Goal: Transaction & Acquisition: Book appointment/travel/reservation

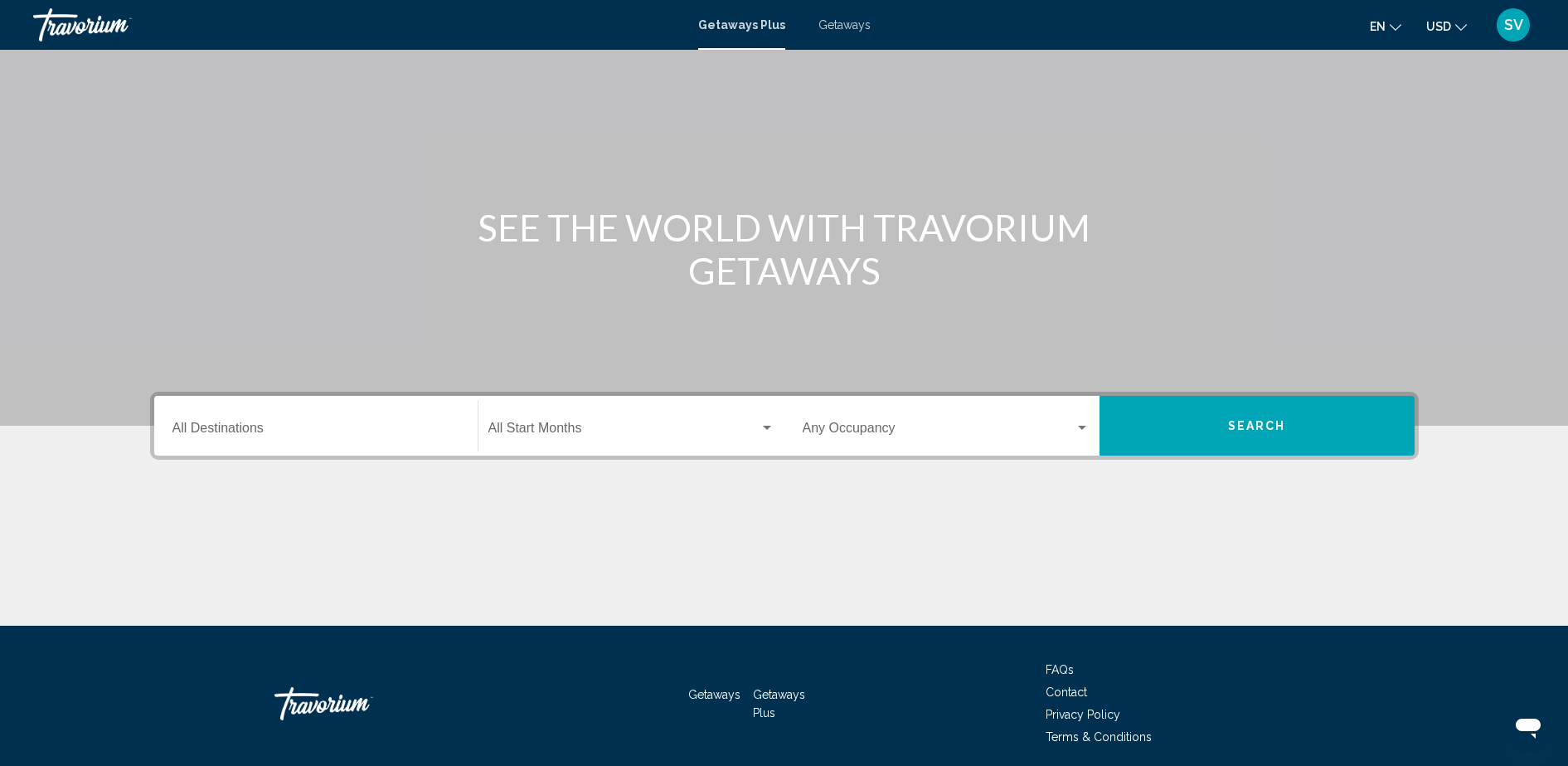
scroll to position [104, 0]
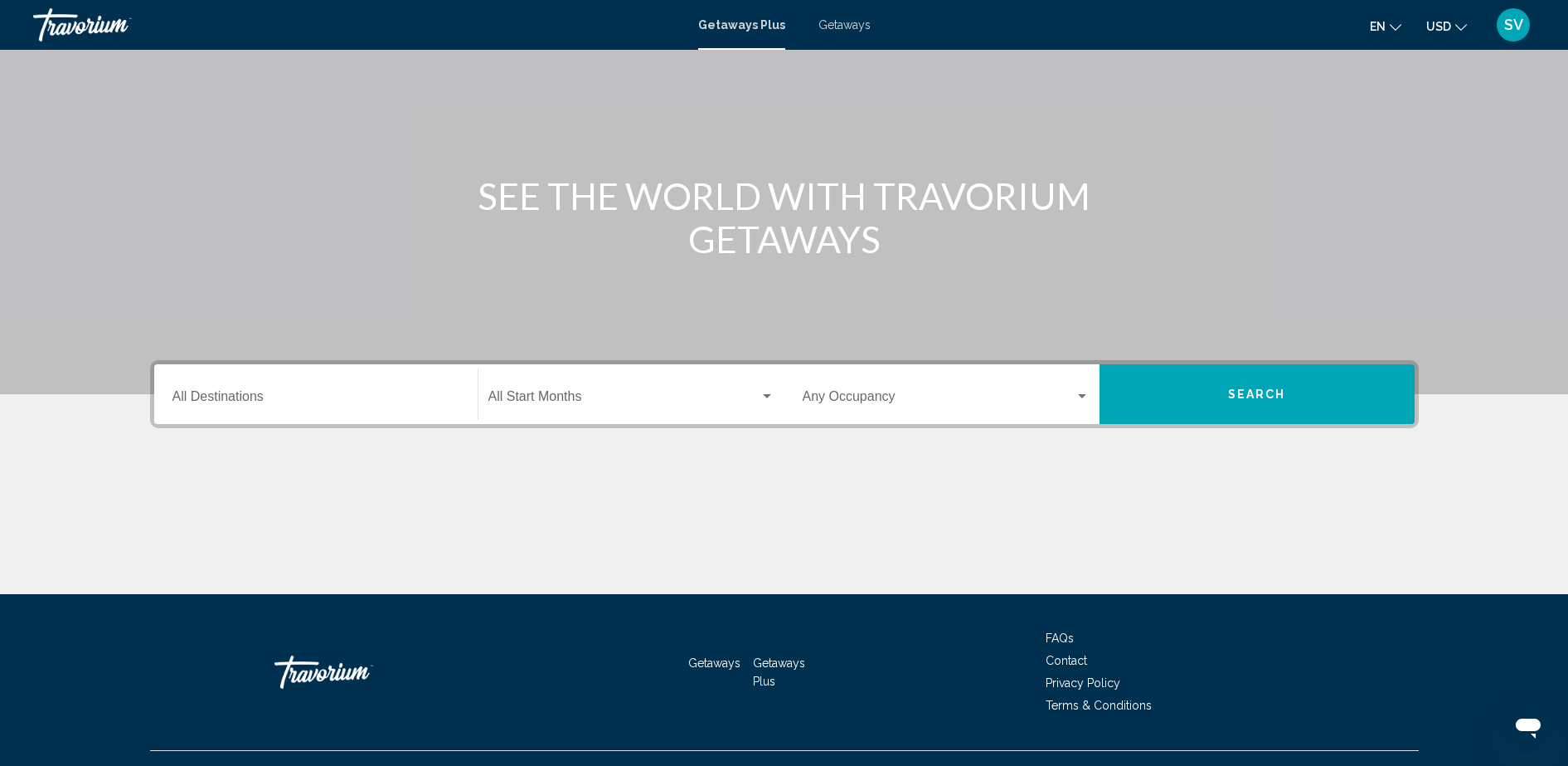
click at [294, 409] on div "Destination All Destinations" at bounding box center [316, 394] width 287 height 52
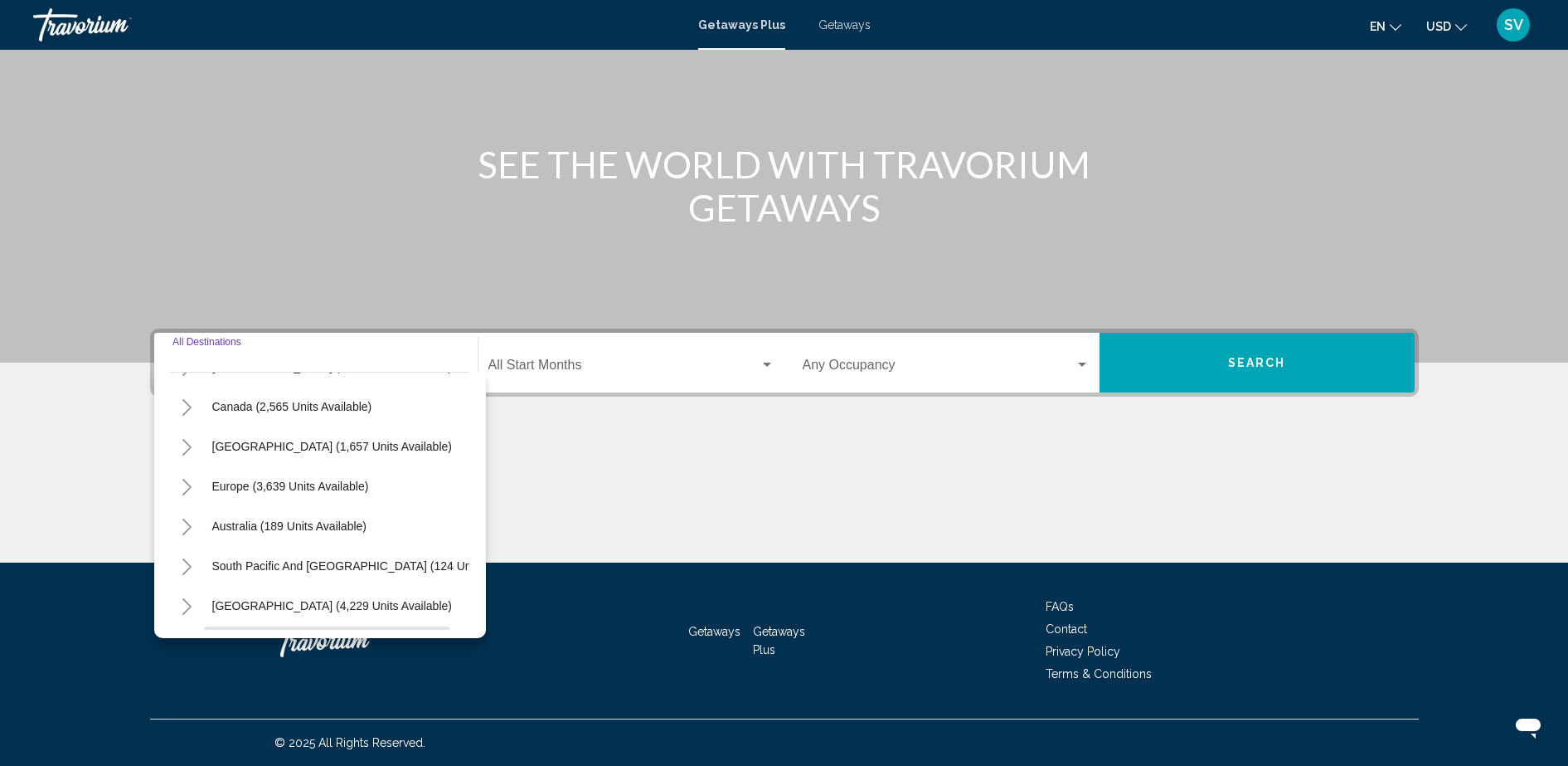
scroll to position [77, 0]
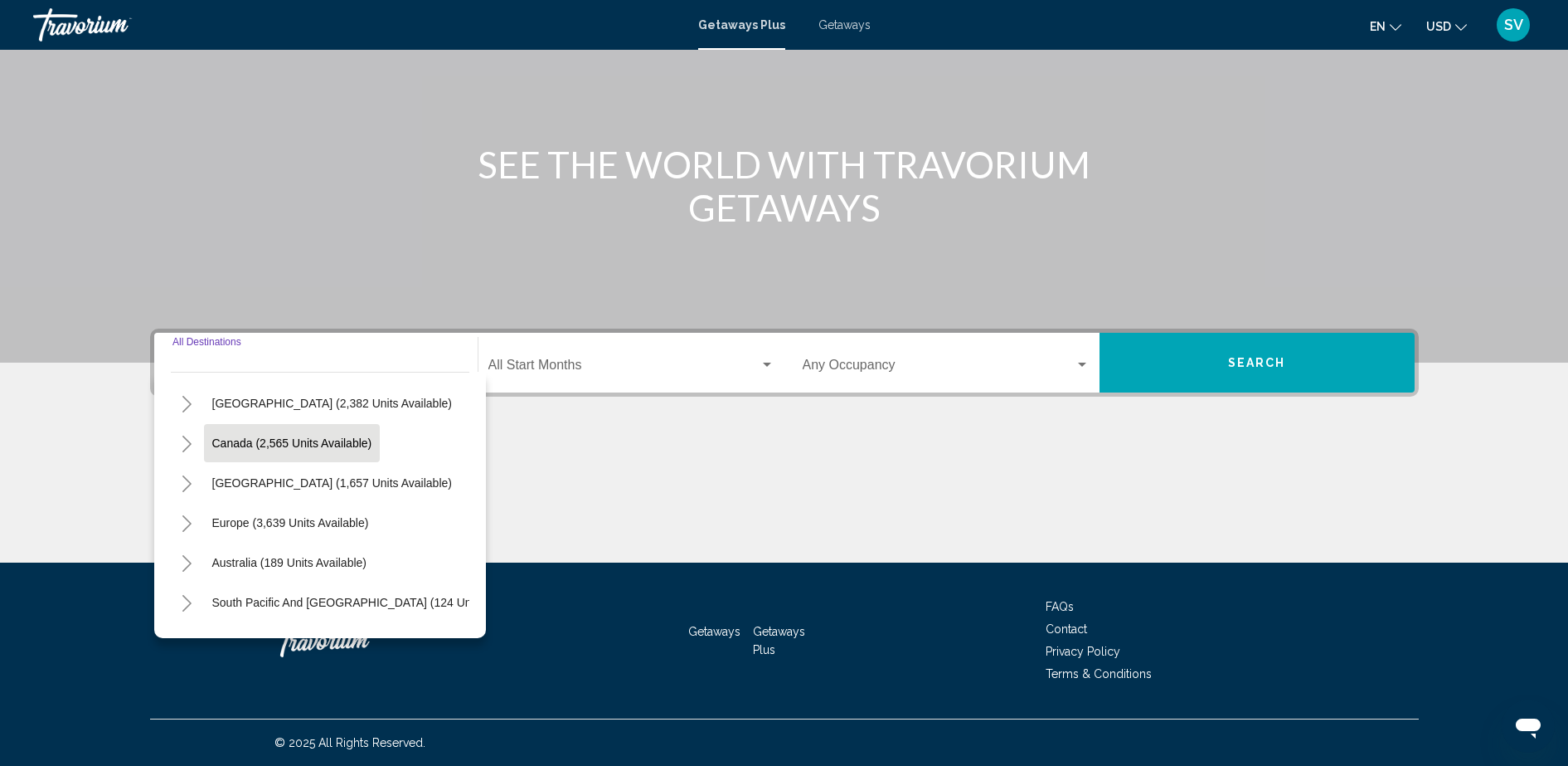
click at [299, 440] on span "Canada (2,565 units available)" at bounding box center [293, 443] width 160 height 14
type input "**********"
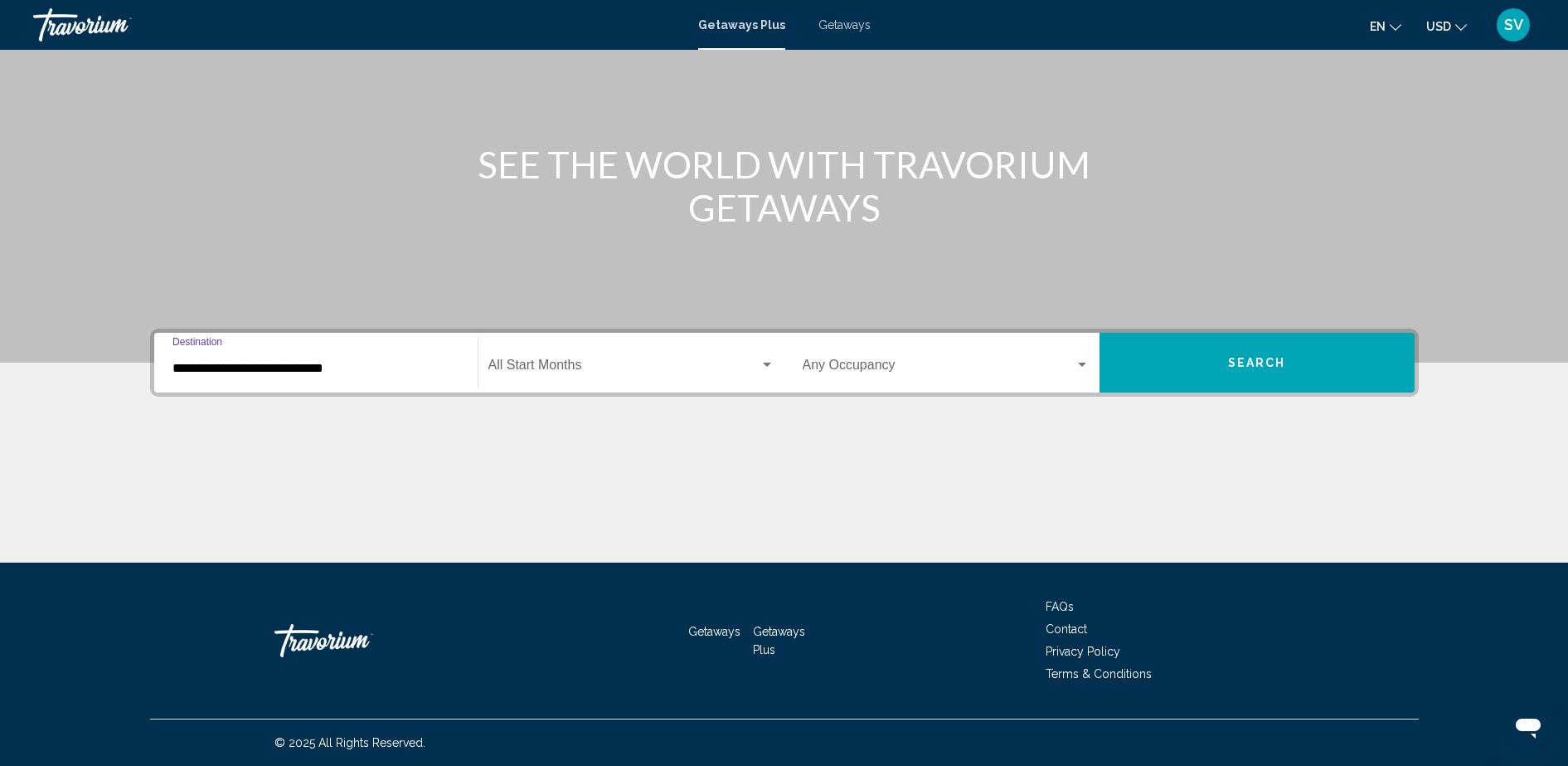
click at [563, 365] on span "Search widget" at bounding box center [624, 369] width 271 height 15
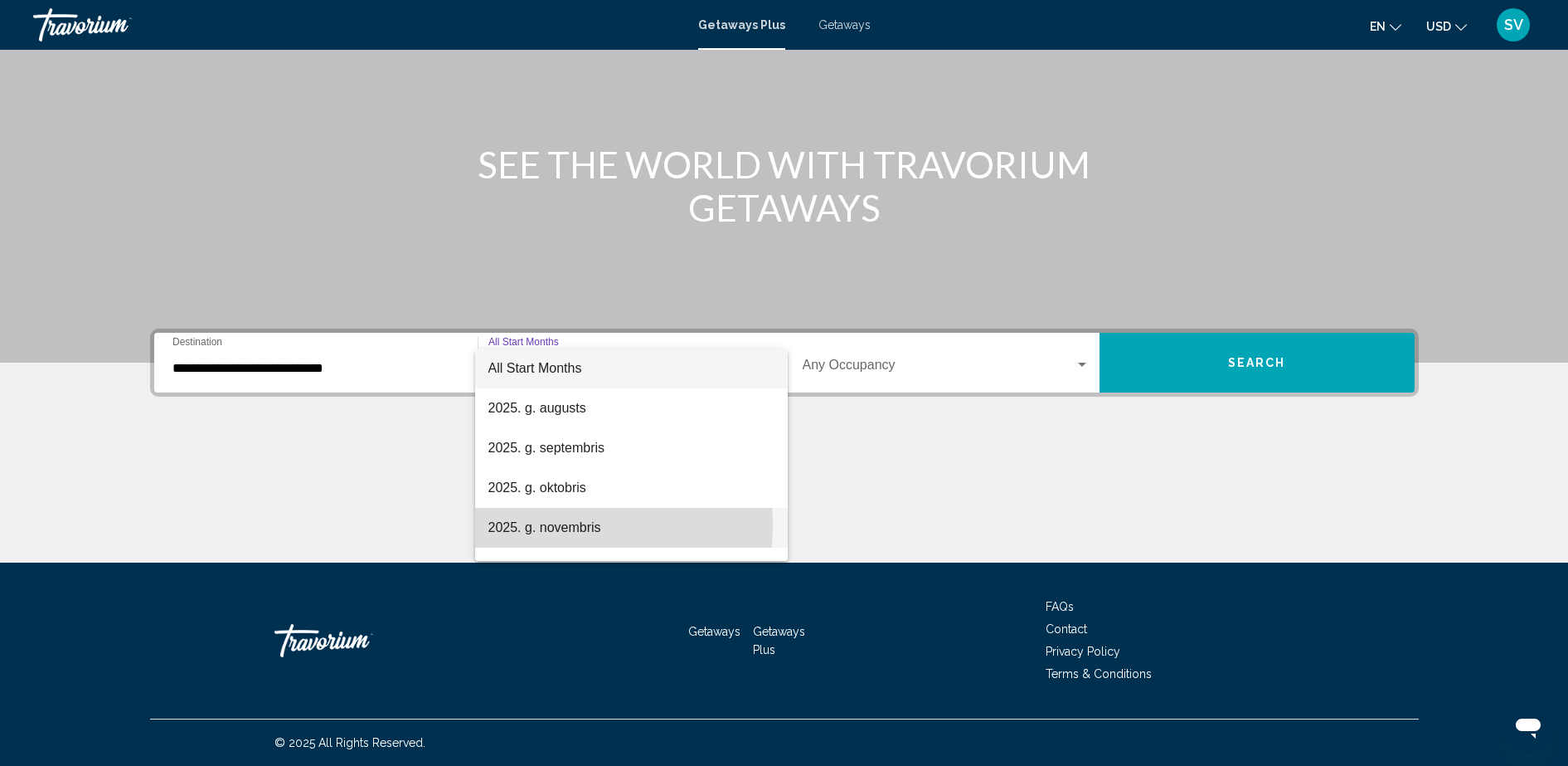
click at [533, 524] on span "2025. g. novembris" at bounding box center [631, 528] width 286 height 40
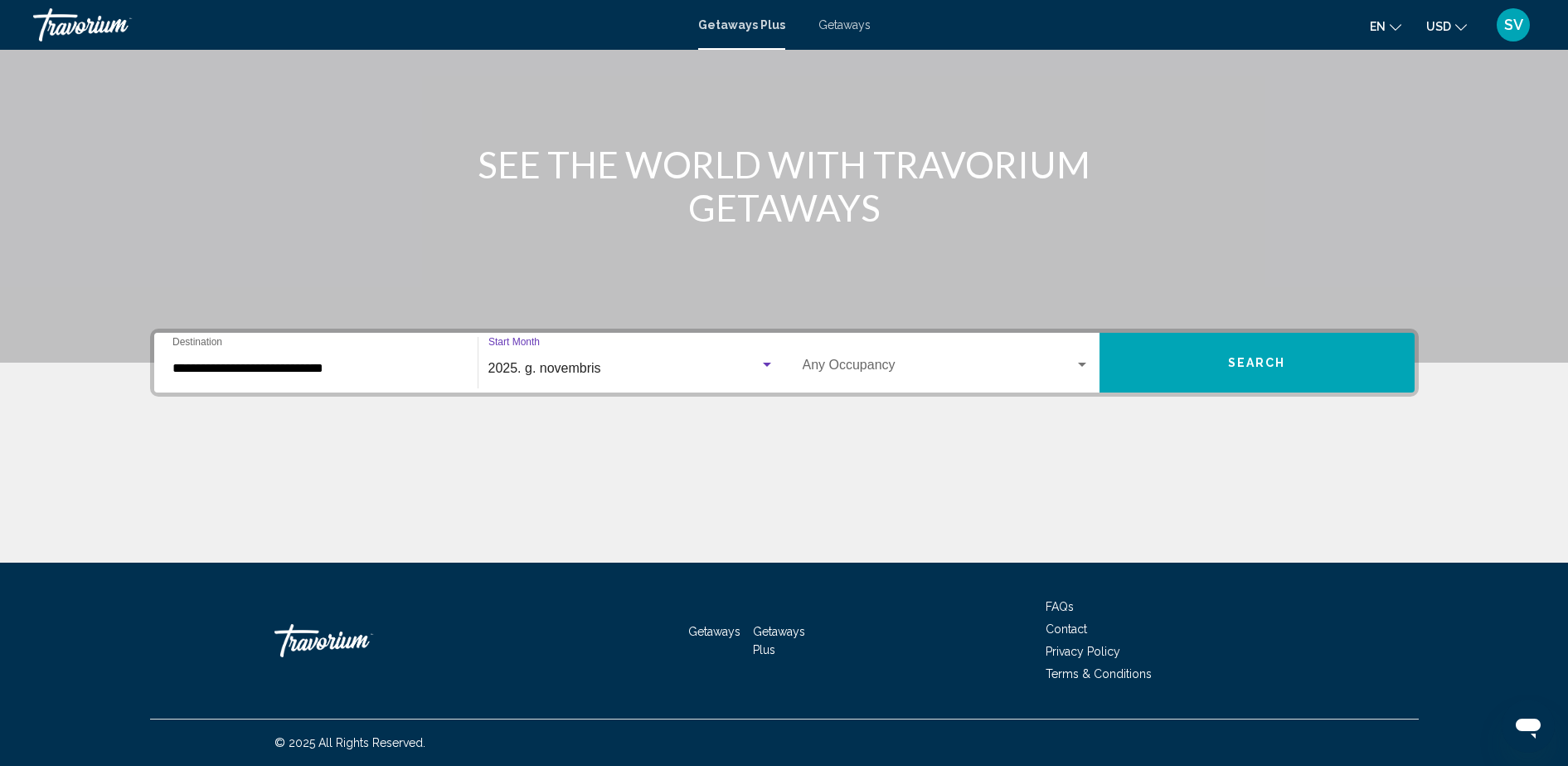
click at [872, 358] on div "Occupancy Any Occupancy" at bounding box center [945, 363] width 287 height 52
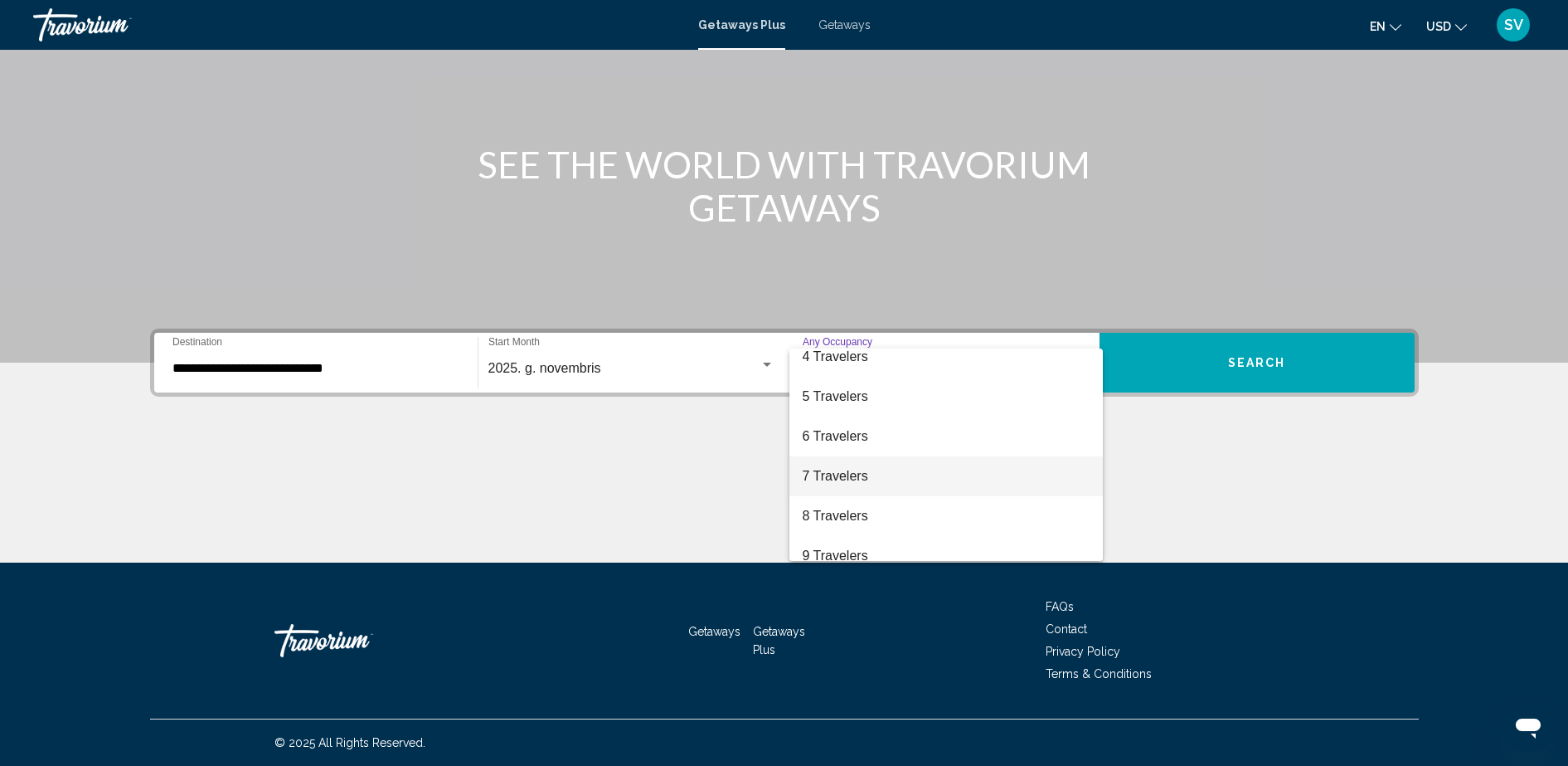
scroll to position [82, 0]
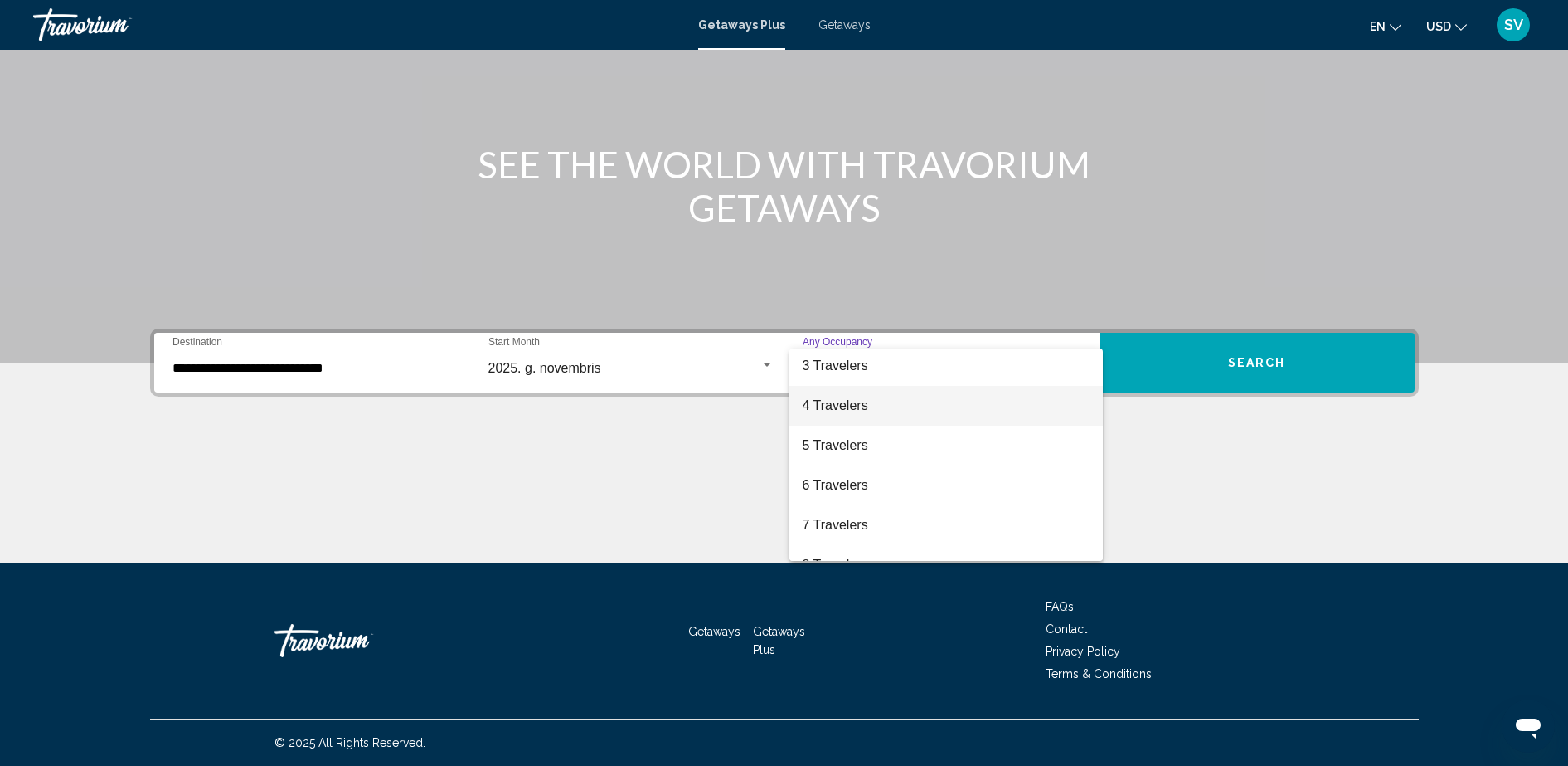
click at [852, 407] on span "4 Travelers" at bounding box center [945, 405] width 287 height 40
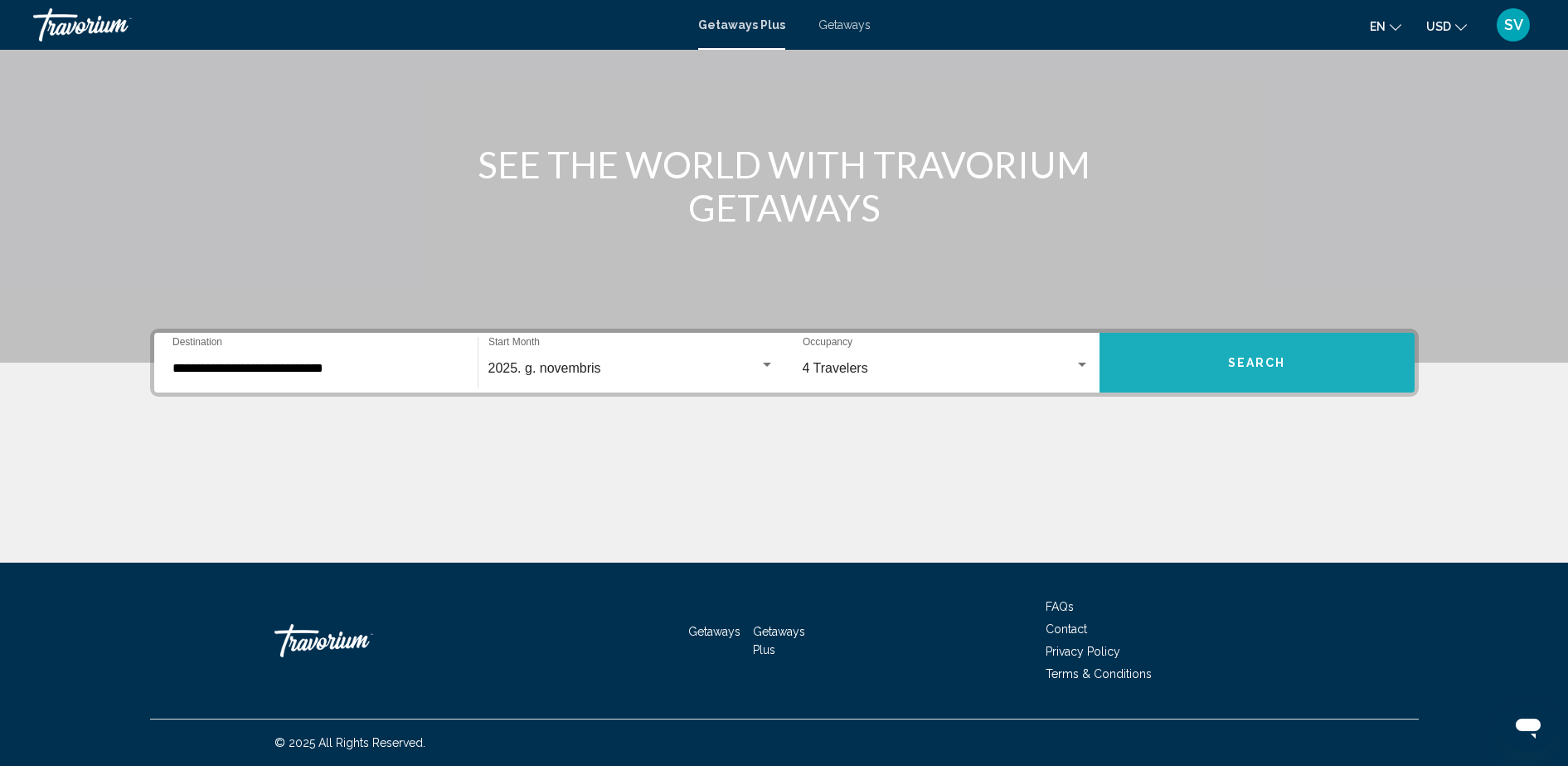
click at [1180, 365] on button "Search" at bounding box center [1257, 363] width 315 height 60
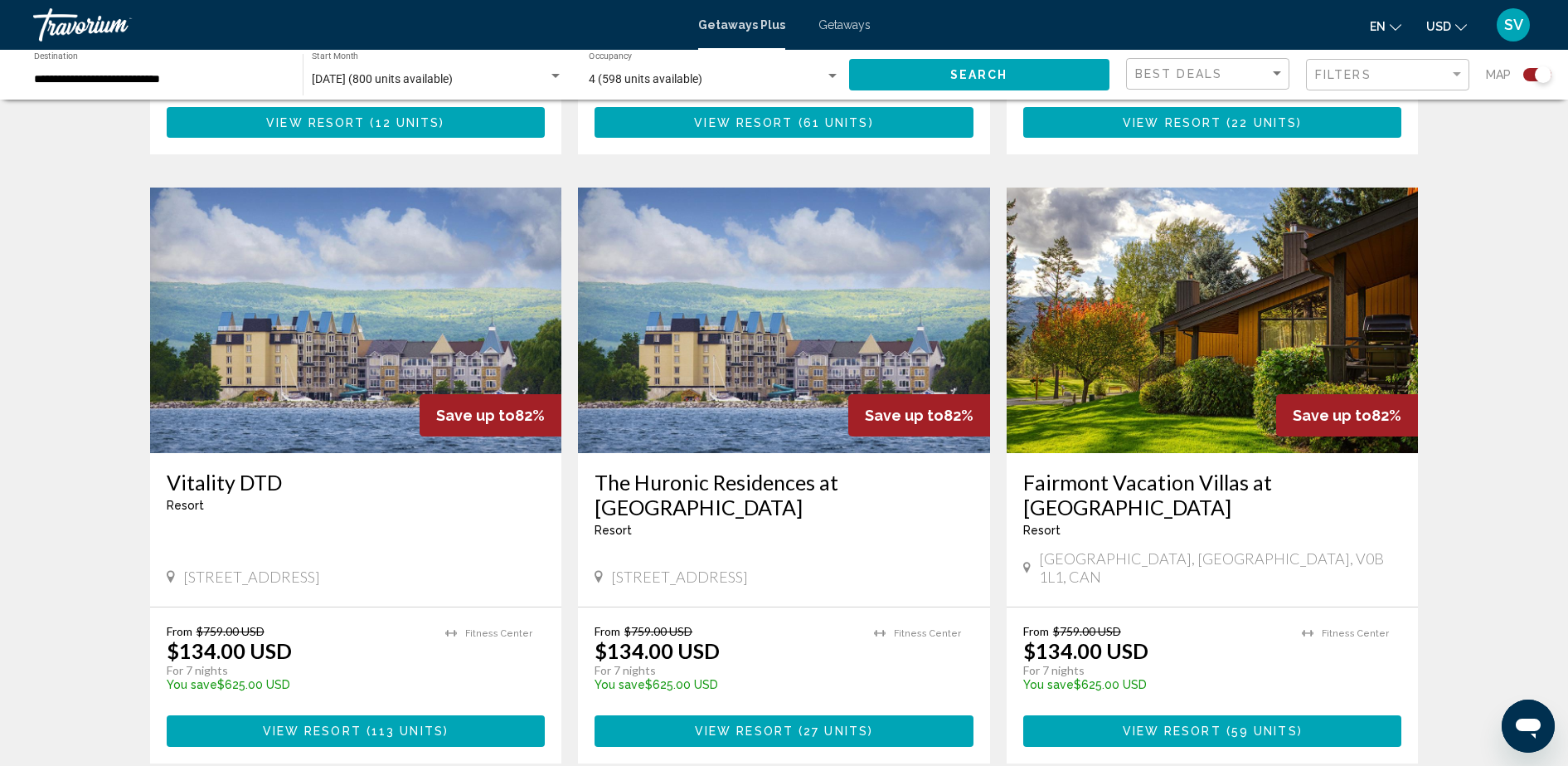
scroll to position [1037, 0]
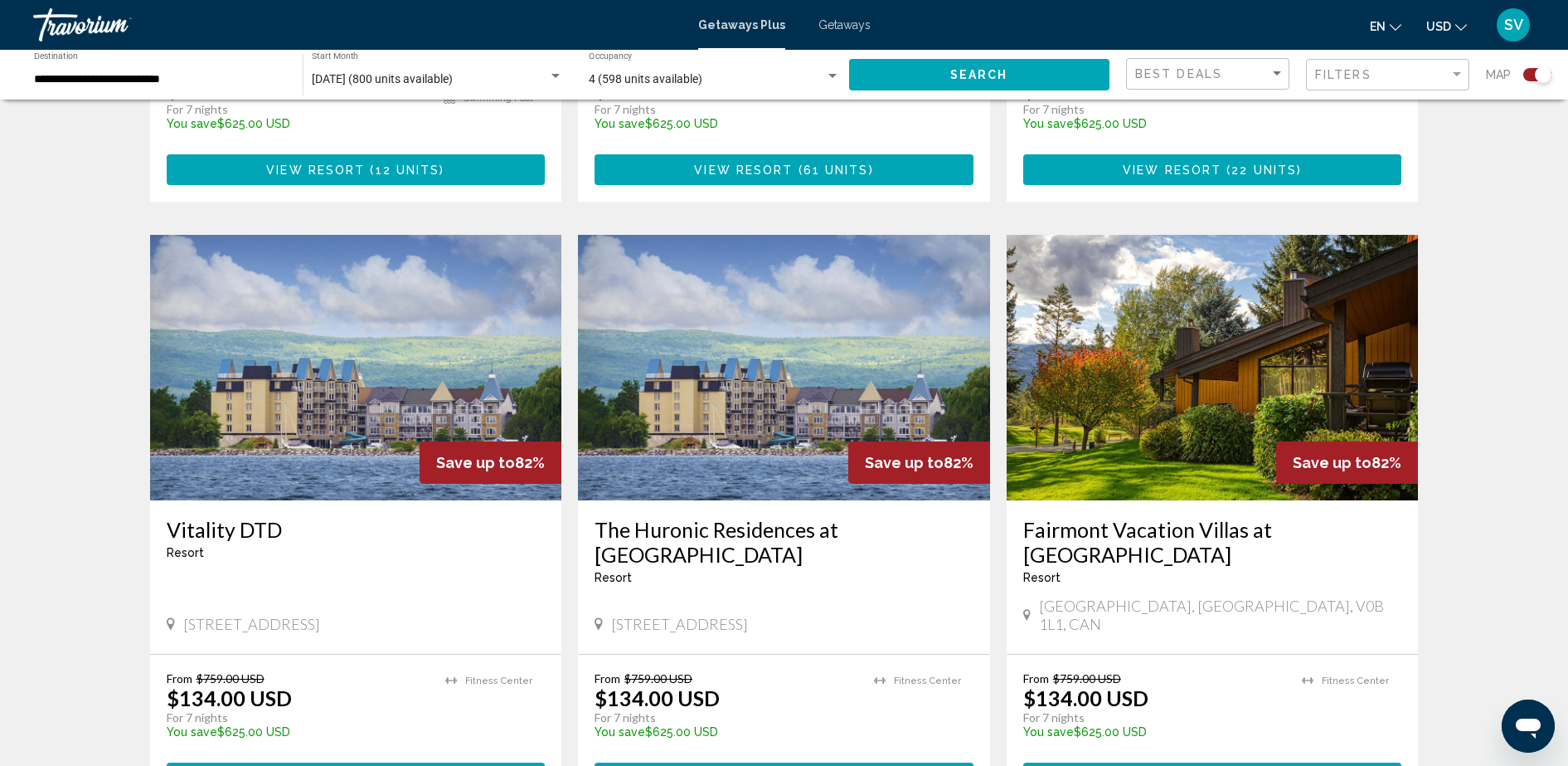
click at [1234, 765] on span "59 units" at bounding box center [1264, 779] width 66 height 14
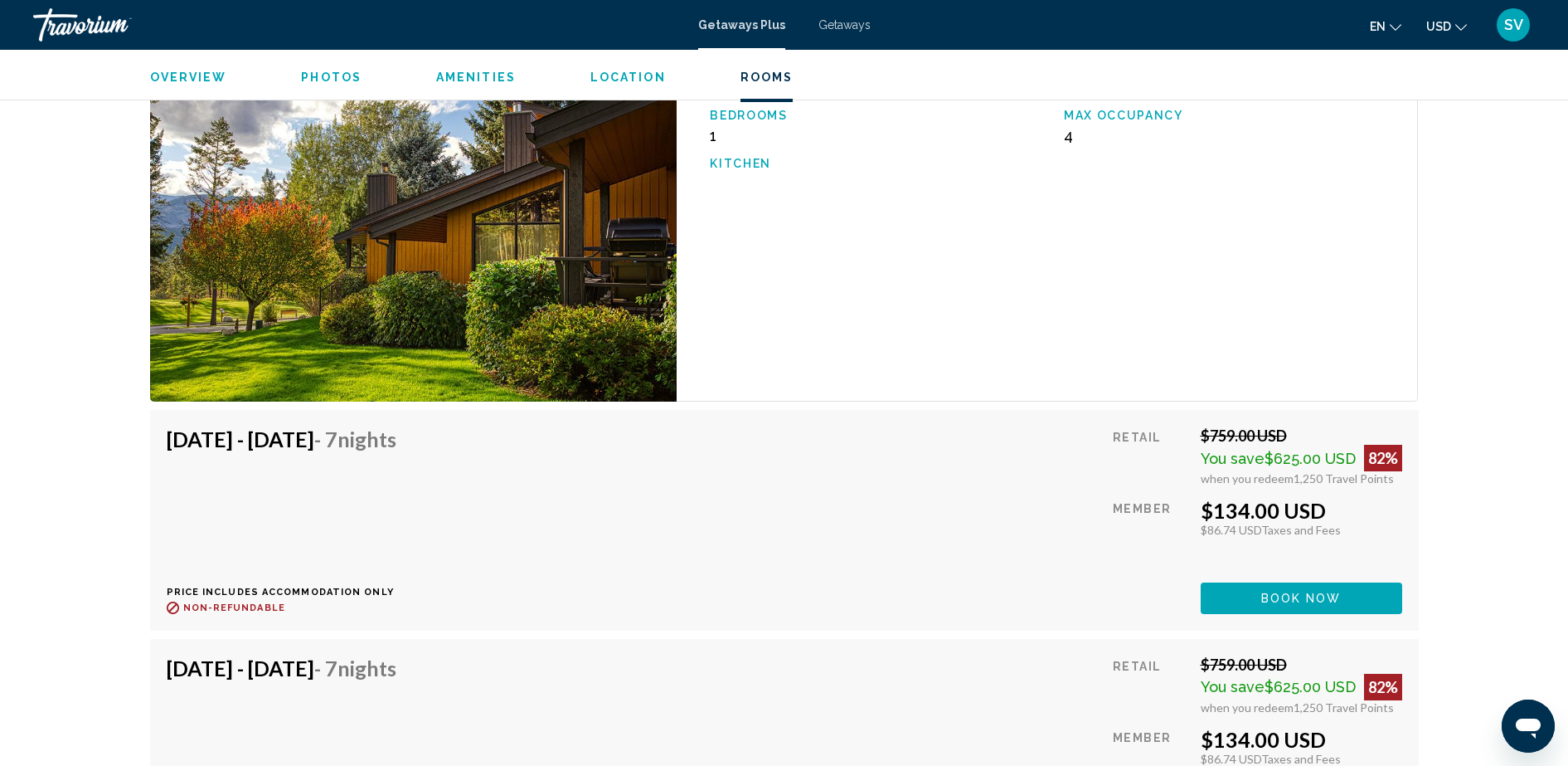
scroll to position [3318, 0]
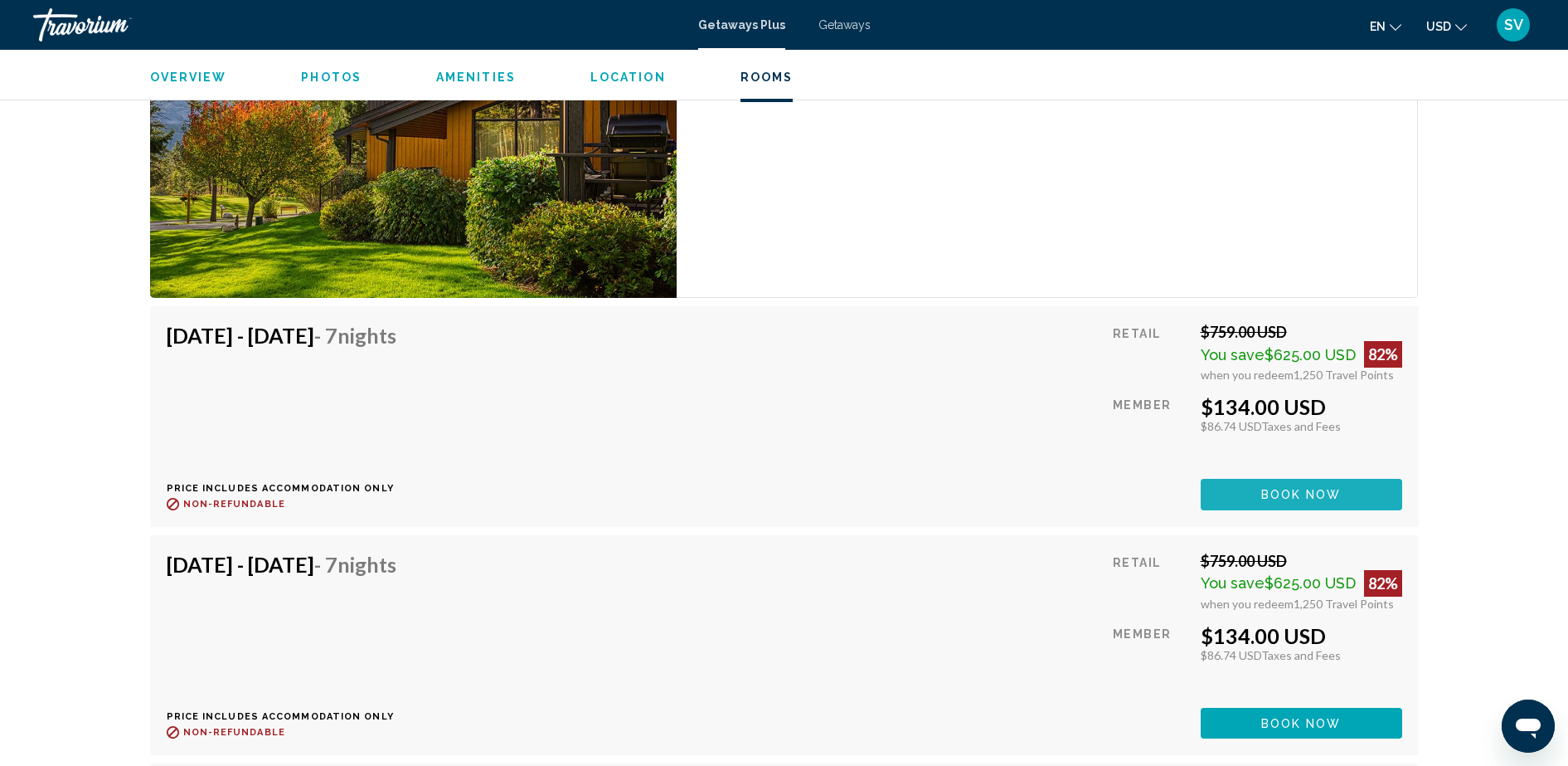
click at [1326, 489] on span "Book now" at bounding box center [1301, 495] width 81 height 14
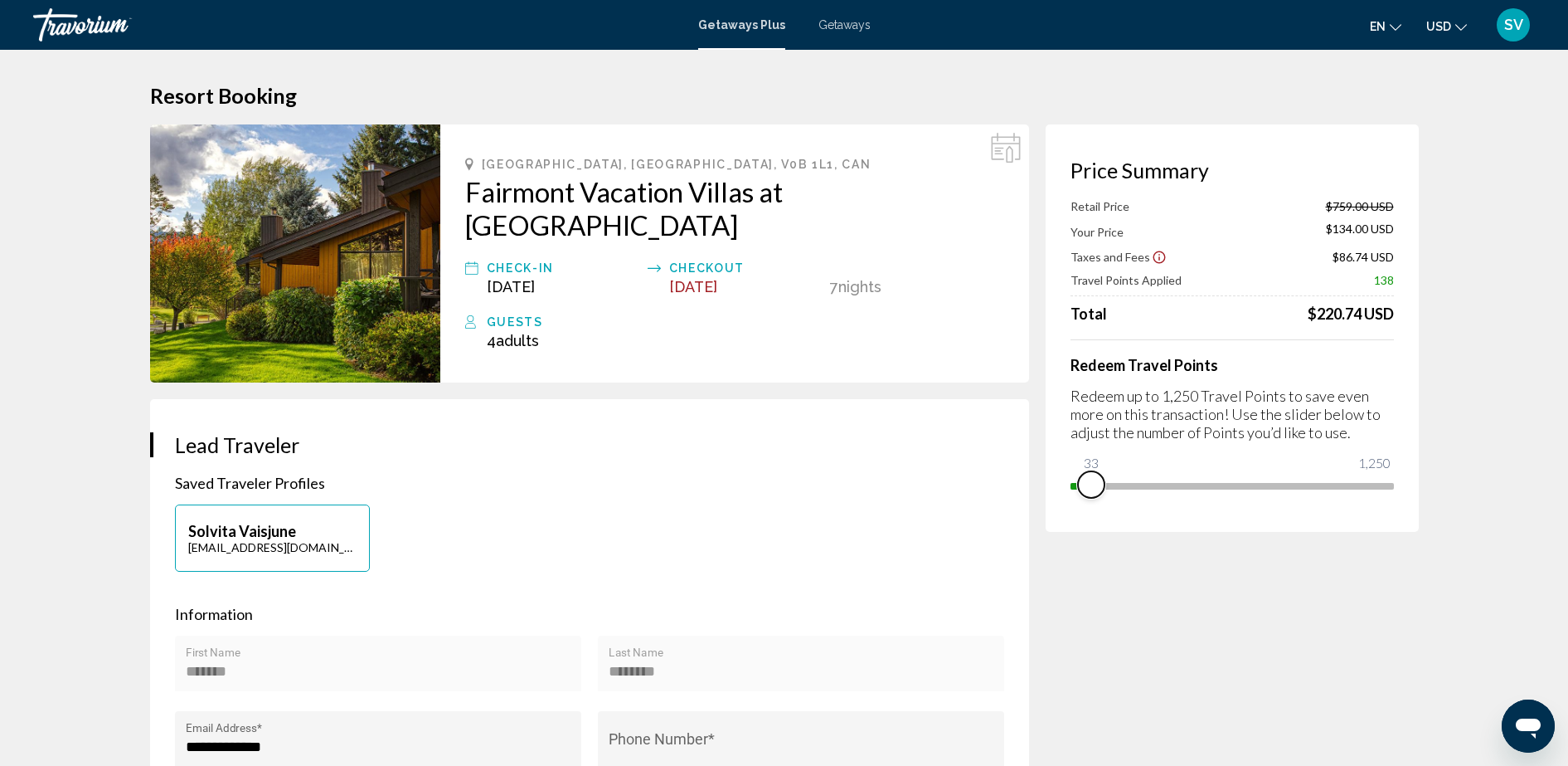
drag, startPoint x: 1386, startPoint y: 483, endPoint x: 1088, endPoint y: 490, distance: 298.1
click at [1088, 490] on span "Main content" at bounding box center [1091, 484] width 26 height 26
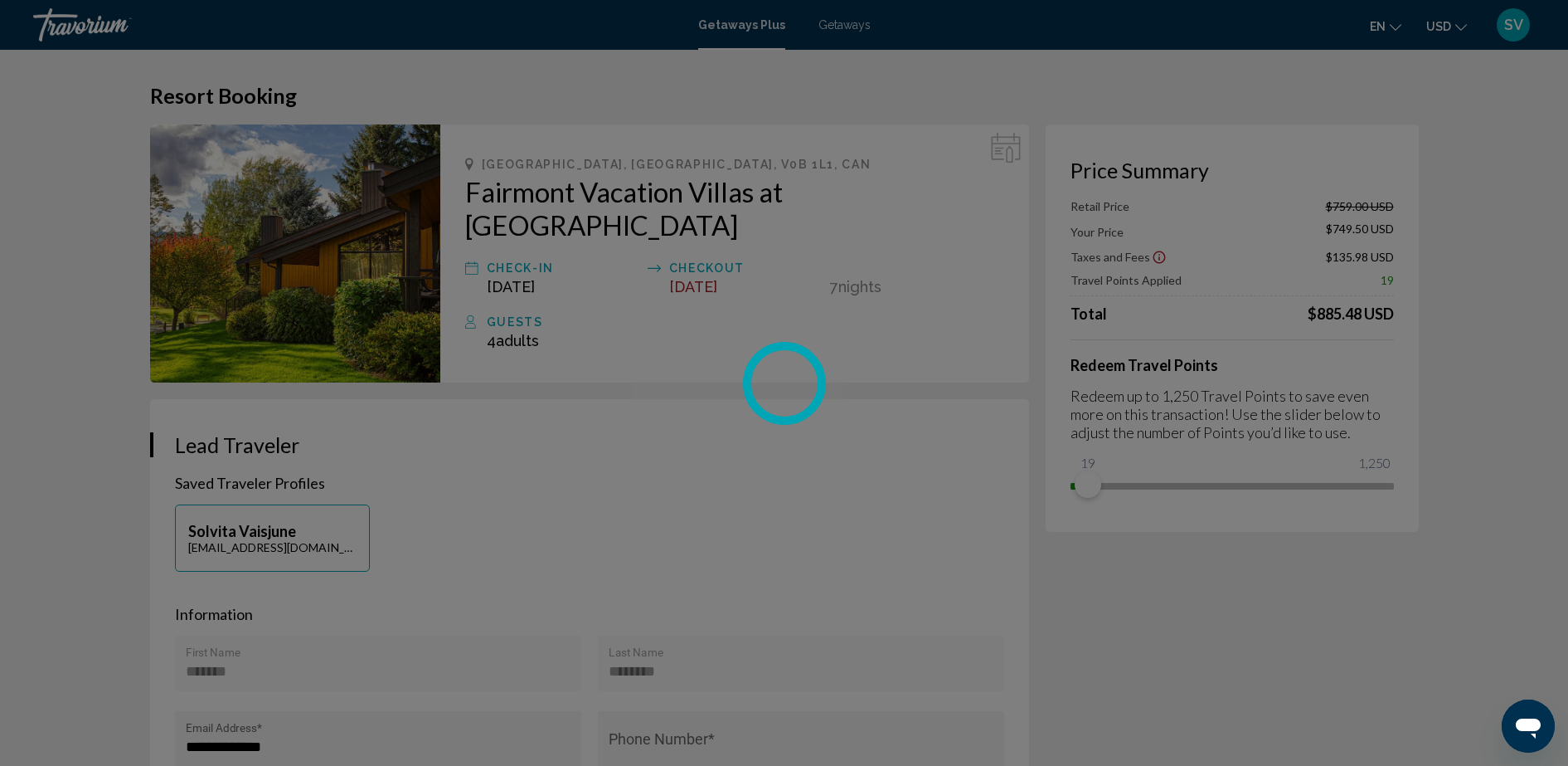
click at [1092, 442] on div at bounding box center [784, 383] width 1568 height 766
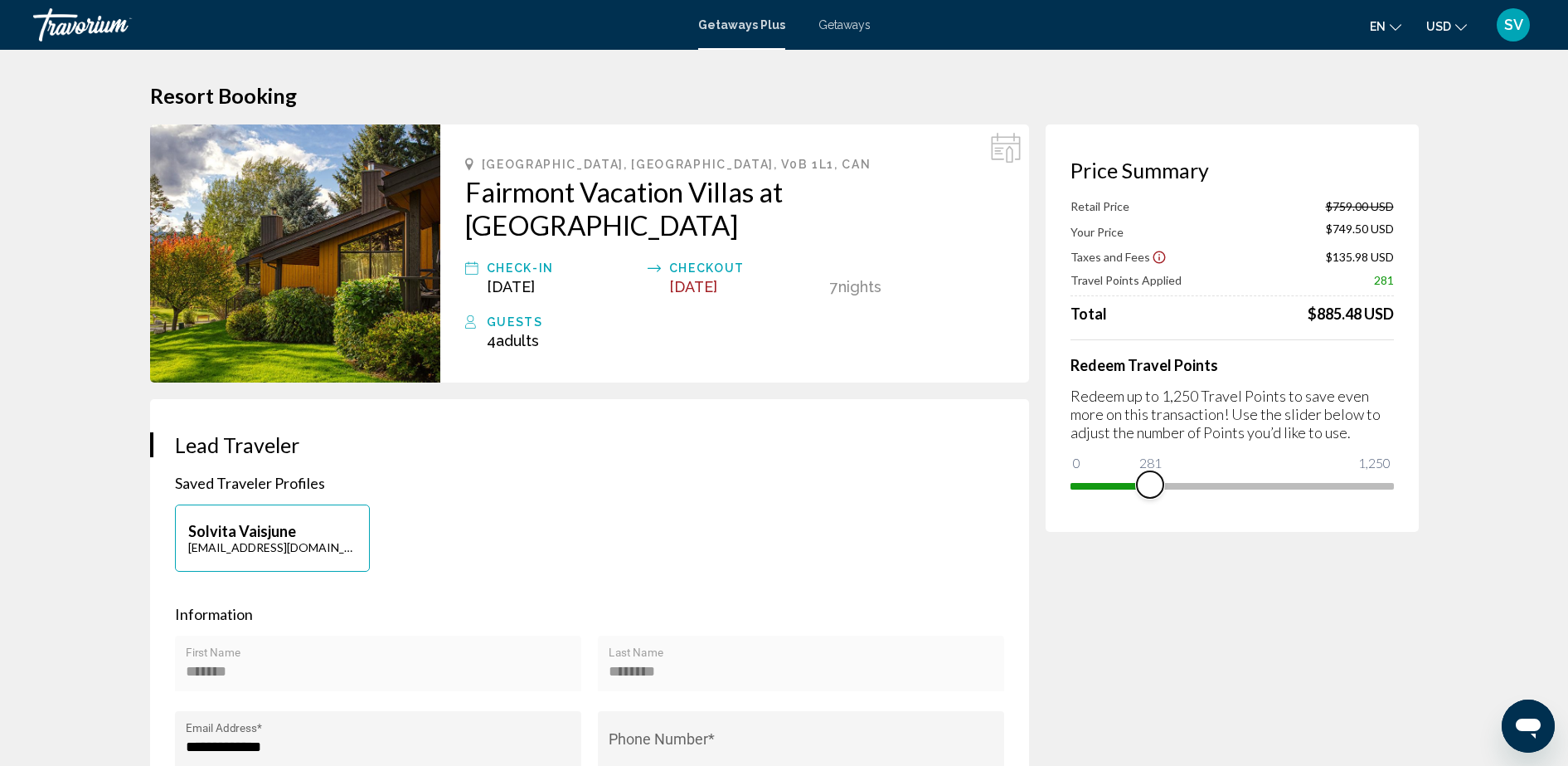
drag, startPoint x: 1120, startPoint y: 479, endPoint x: 1146, endPoint y: 483, distance: 26.3
click at [1148, 485] on span "Main content" at bounding box center [1149, 484] width 26 height 26
drag, startPoint x: 1151, startPoint y: 477, endPoint x: 1212, endPoint y: 482, distance: 61.2
click at [1214, 482] on span "Main content" at bounding box center [1214, 484] width 26 height 26
drag, startPoint x: 1215, startPoint y: 486, endPoint x: 1277, endPoint y: 491, distance: 62.2
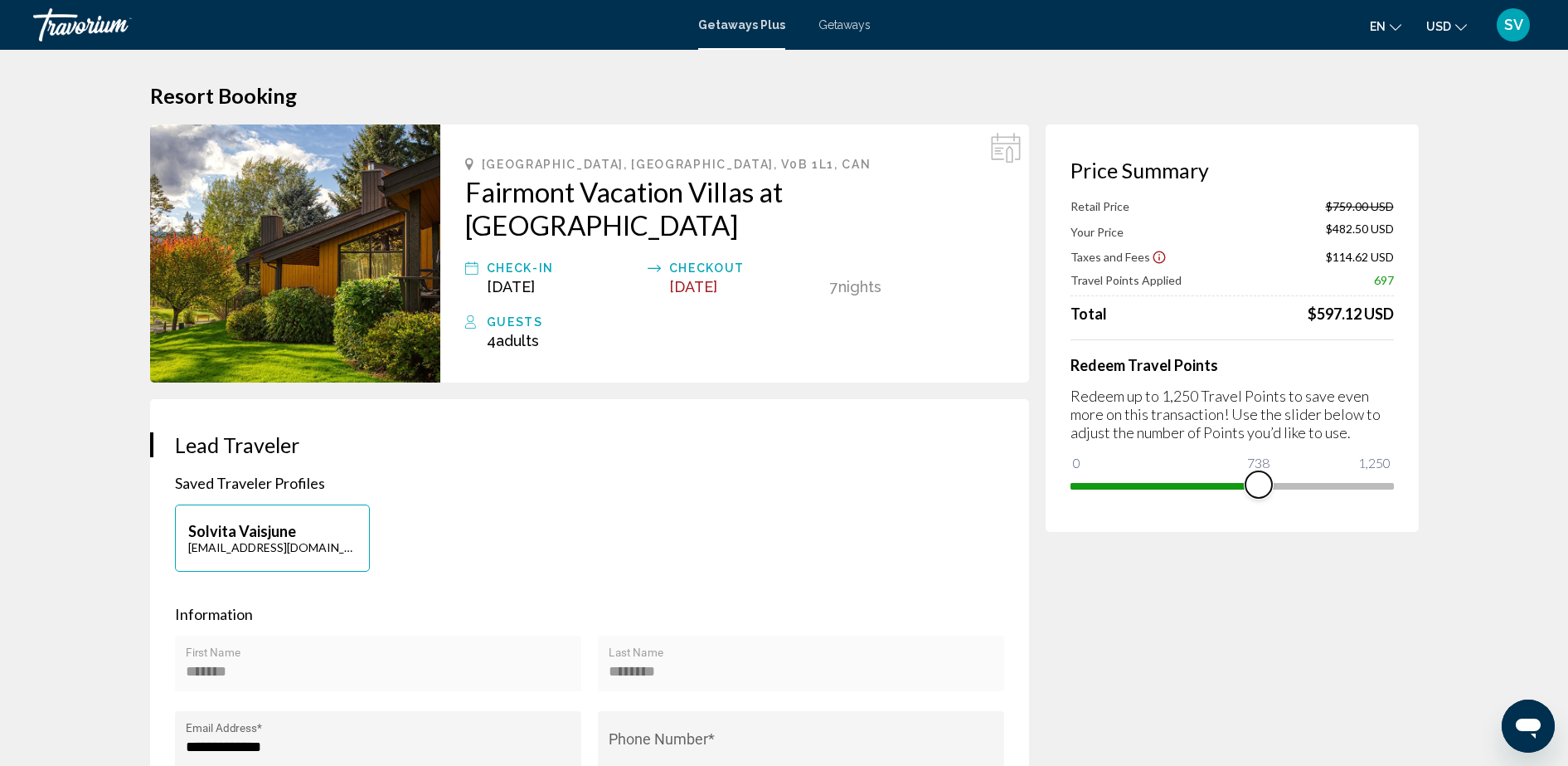
click at [1272, 491] on span "Main content" at bounding box center [1258, 484] width 26 height 26
drag, startPoint x: 1274, startPoint y: 482, endPoint x: 1298, endPoint y: 481, distance: 24.0
click at [1298, 481] on span "Main content" at bounding box center [1298, 484] width 26 height 26
drag, startPoint x: 1325, startPoint y: 482, endPoint x: 1343, endPoint y: 482, distance: 18.0
click at [1343, 482] on span "Main content" at bounding box center [1336, 484] width 26 height 26
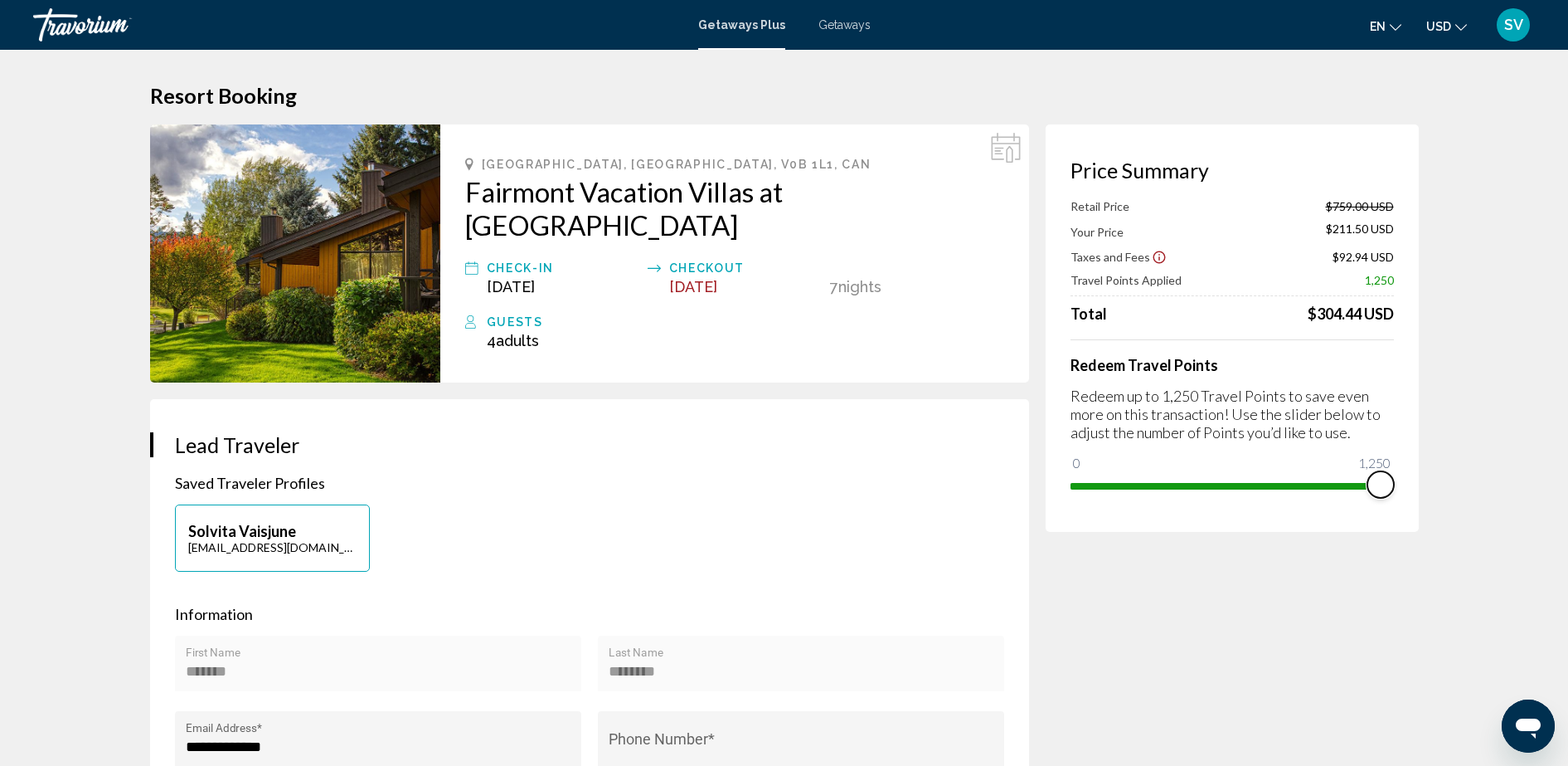
drag, startPoint x: 1346, startPoint y: 485, endPoint x: 1451, endPoint y: 490, distance: 105.1
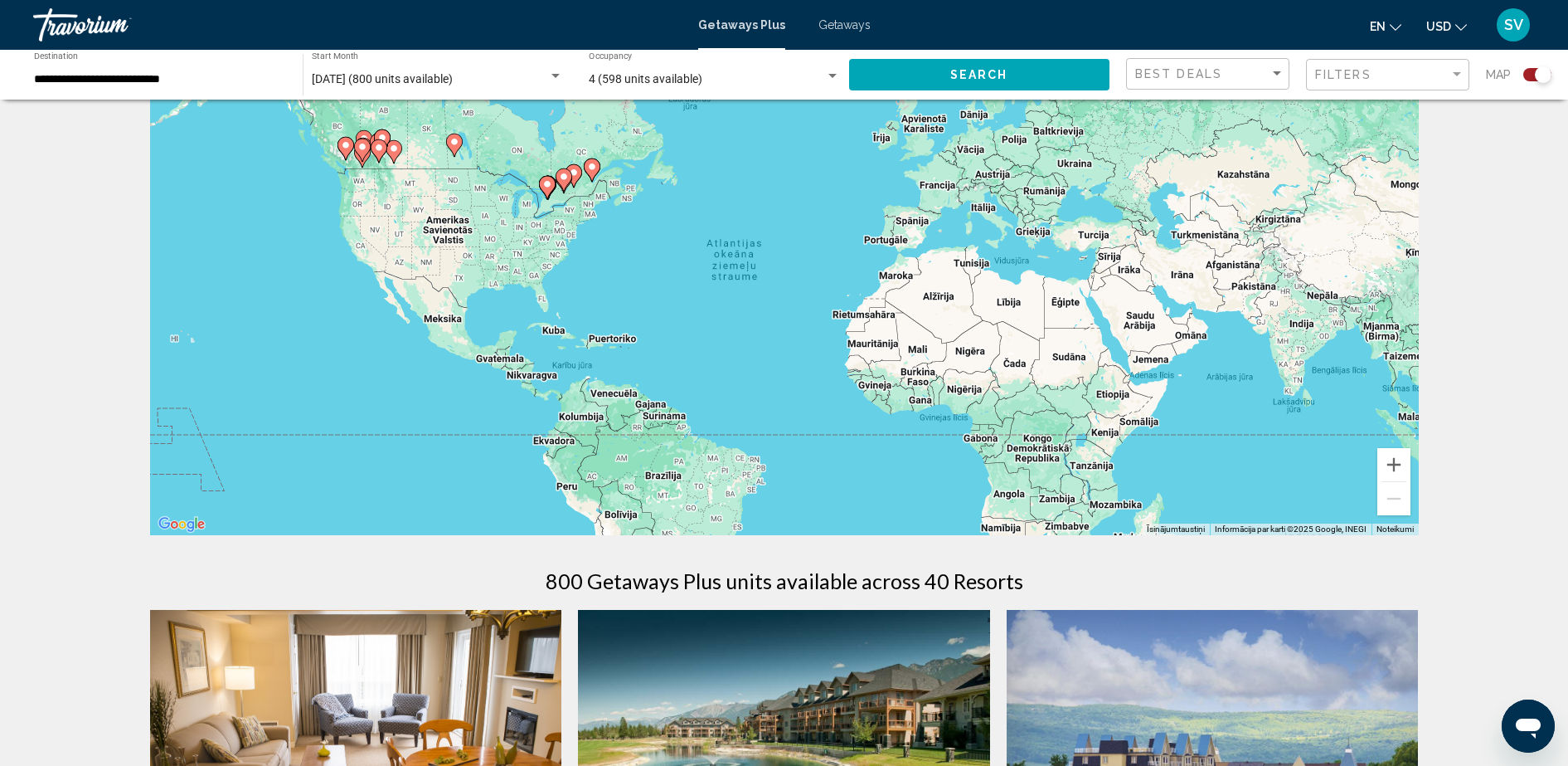
scroll to position [208, 0]
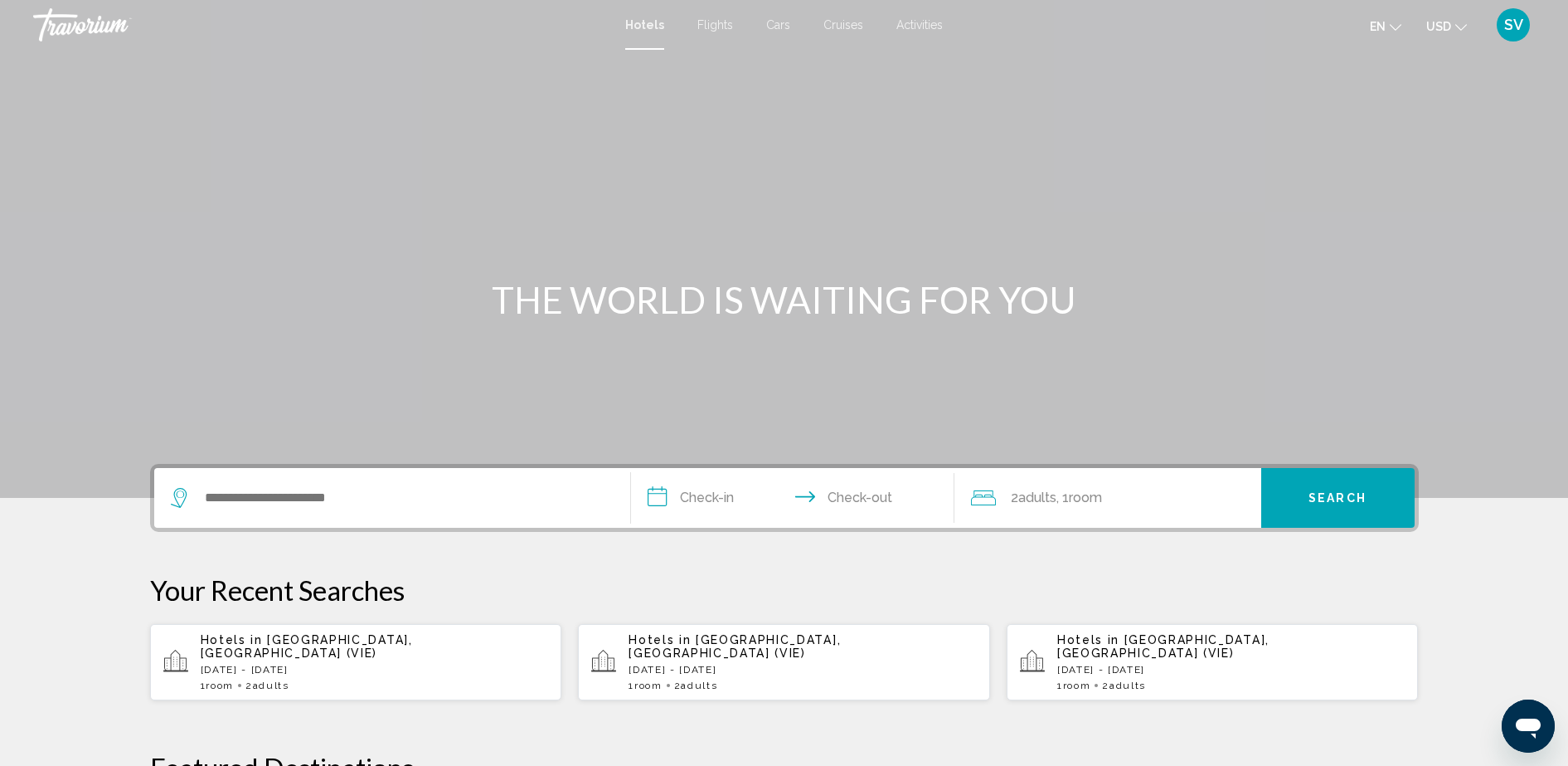
click at [1514, 27] on span "SV" at bounding box center [1514, 24] width 19 height 16
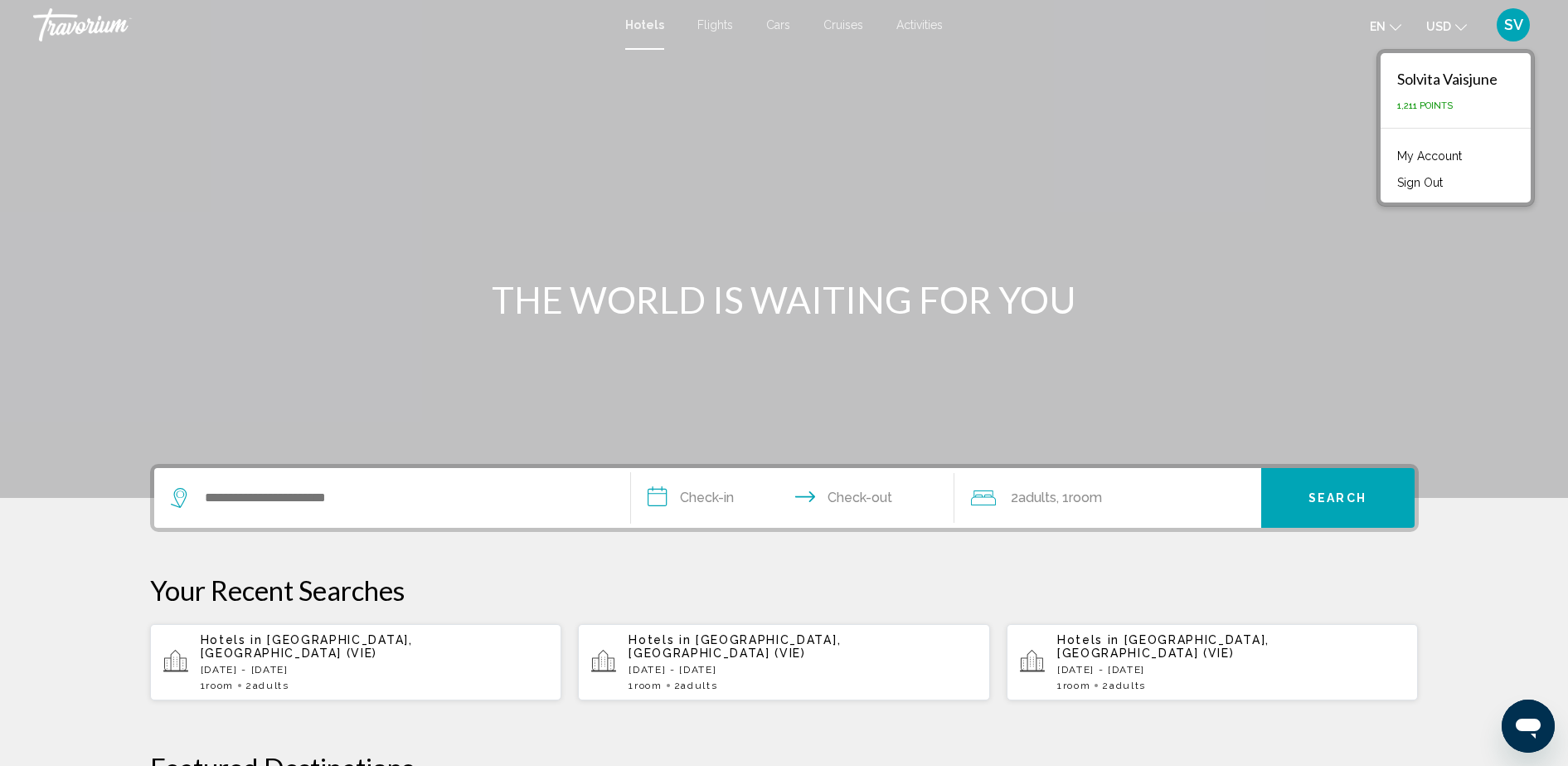
click at [1419, 156] on link "My Account" at bounding box center [1430, 156] width 82 height 21
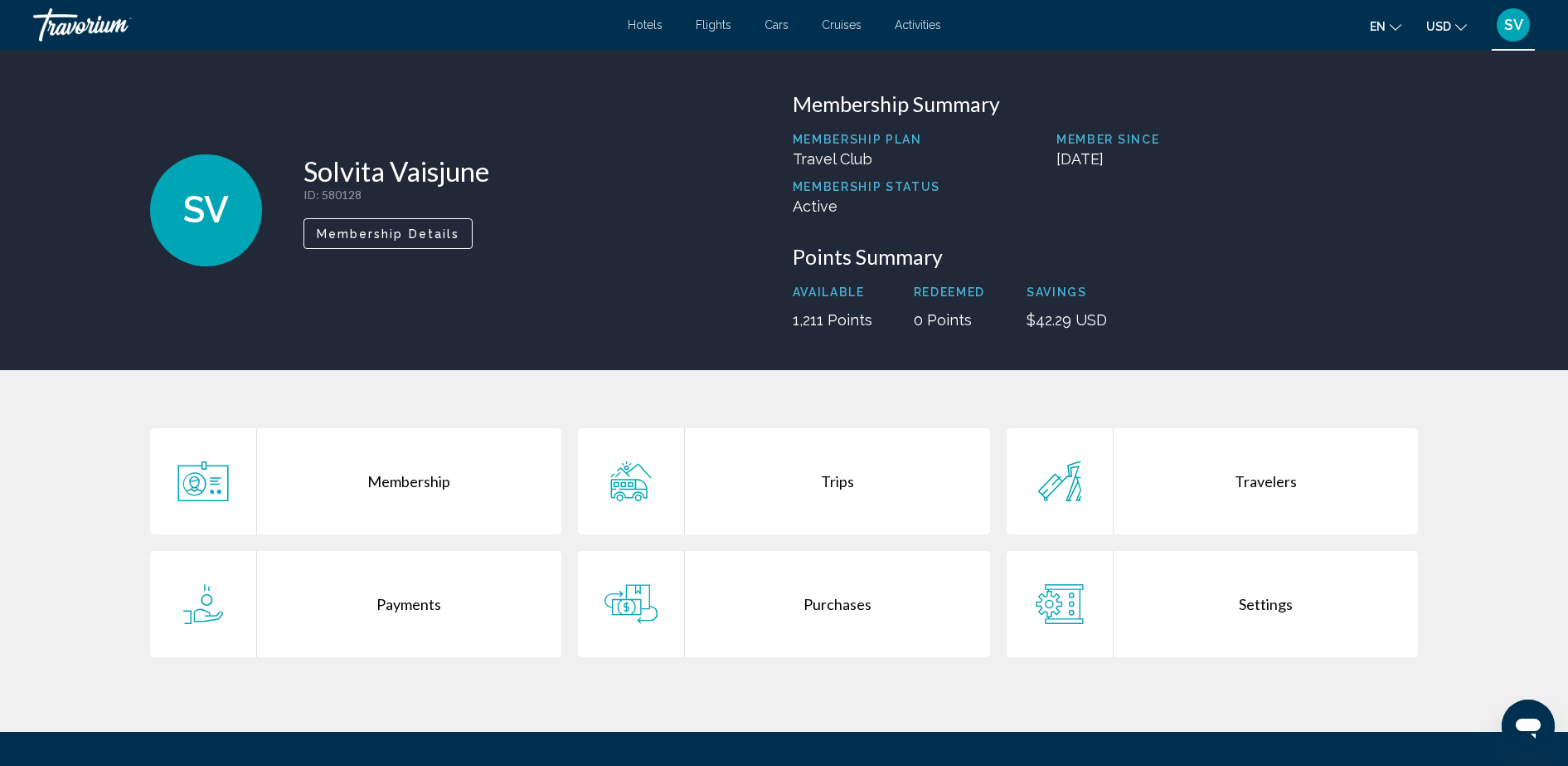
click at [841, 475] on div "Trips" at bounding box center [837, 481] width 305 height 106
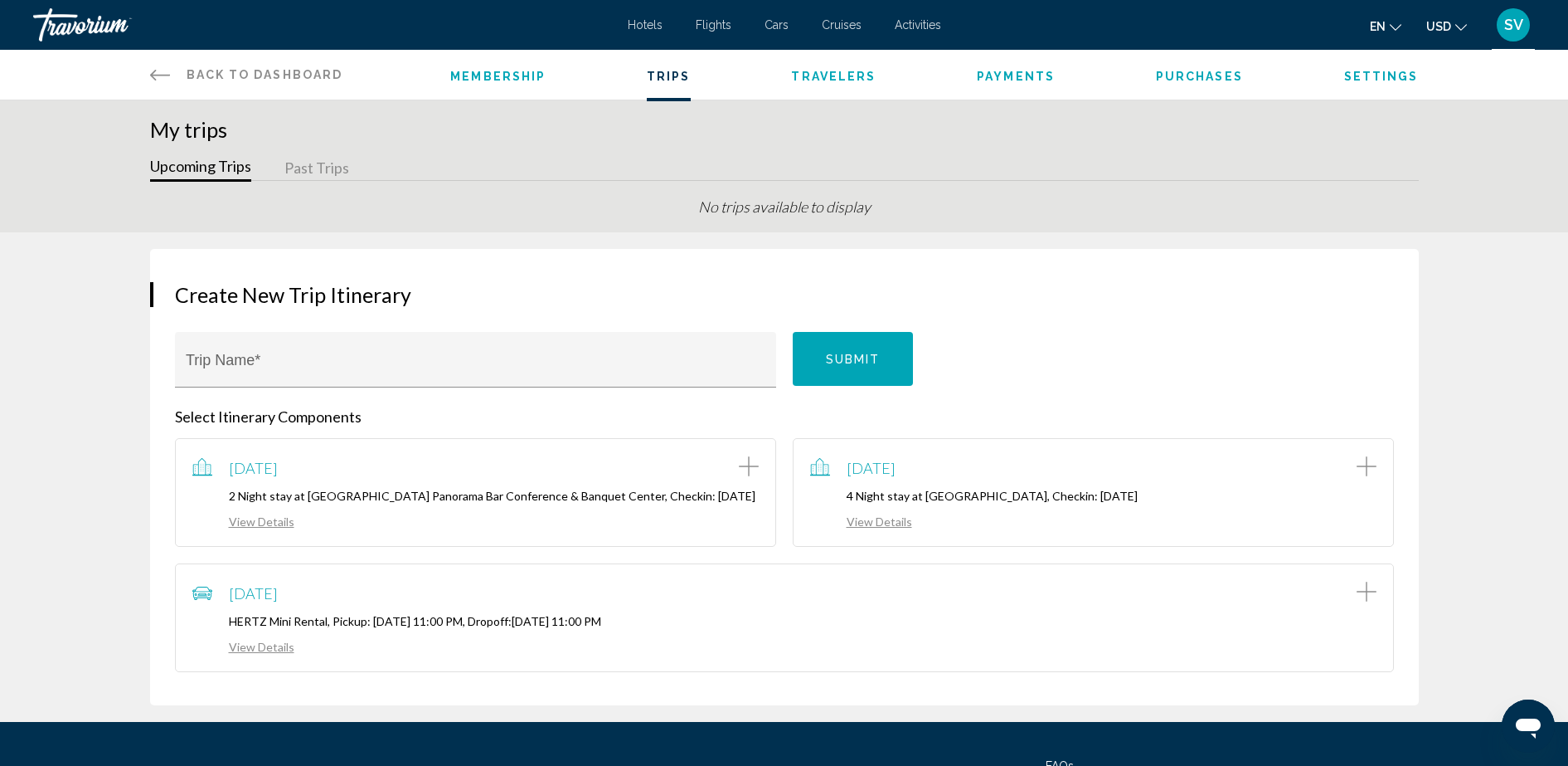
click at [1518, 26] on span "SV" at bounding box center [1514, 24] width 19 height 16
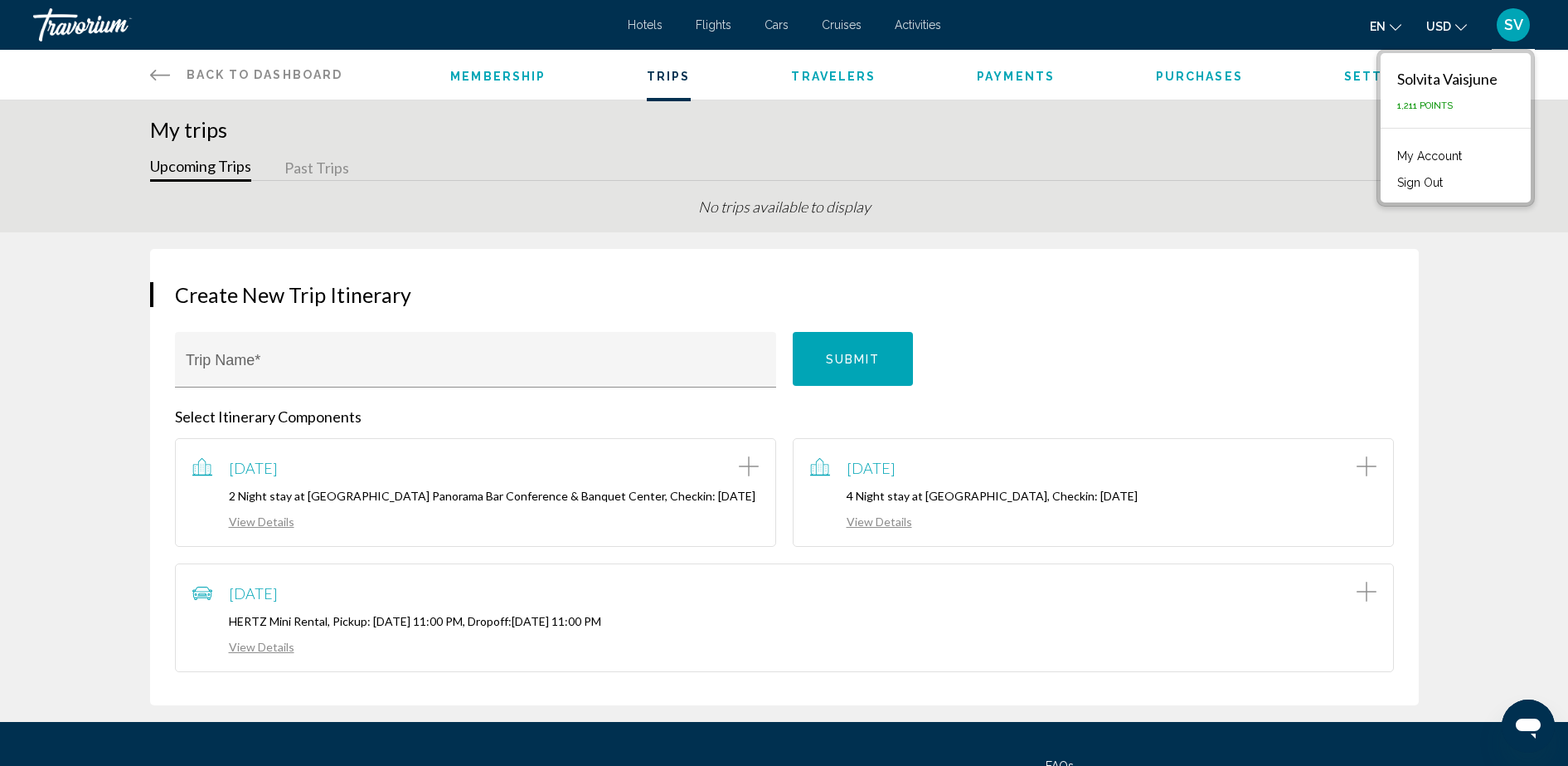
click at [642, 26] on span "Hotels" at bounding box center [645, 25] width 35 height 14
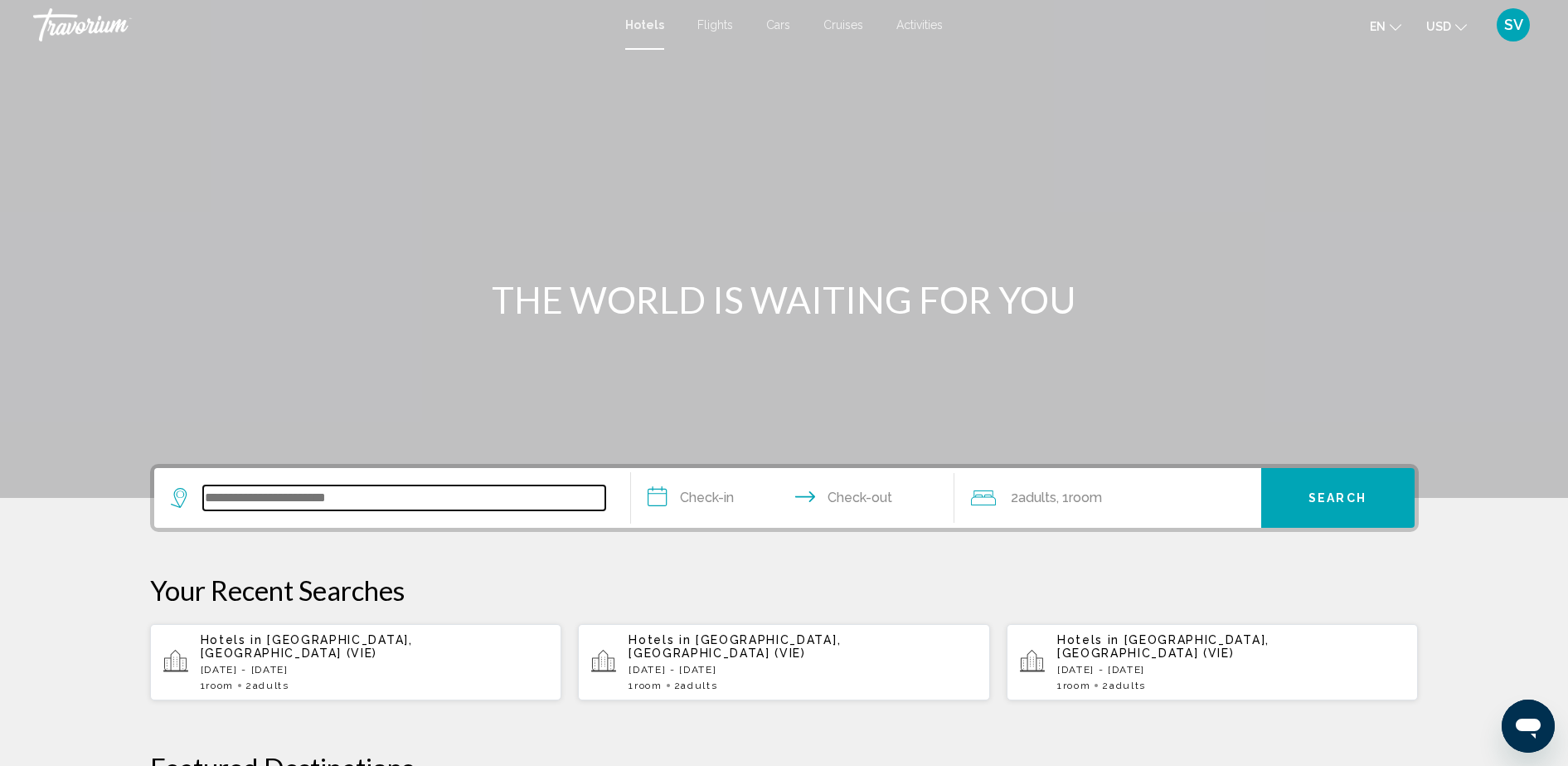
click at [254, 498] on input "Search widget" at bounding box center [404, 497] width 402 height 25
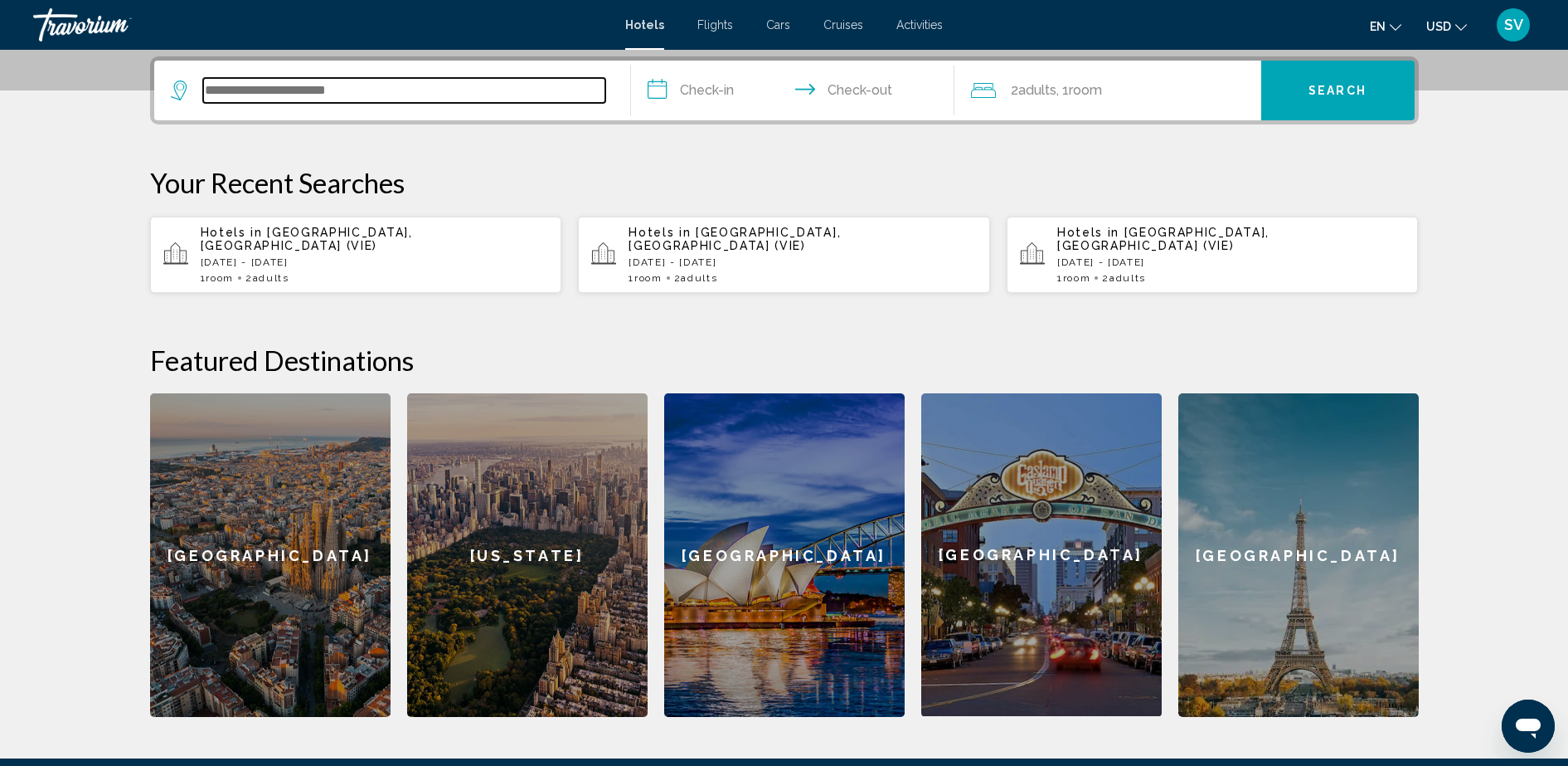
scroll to position [409, 0]
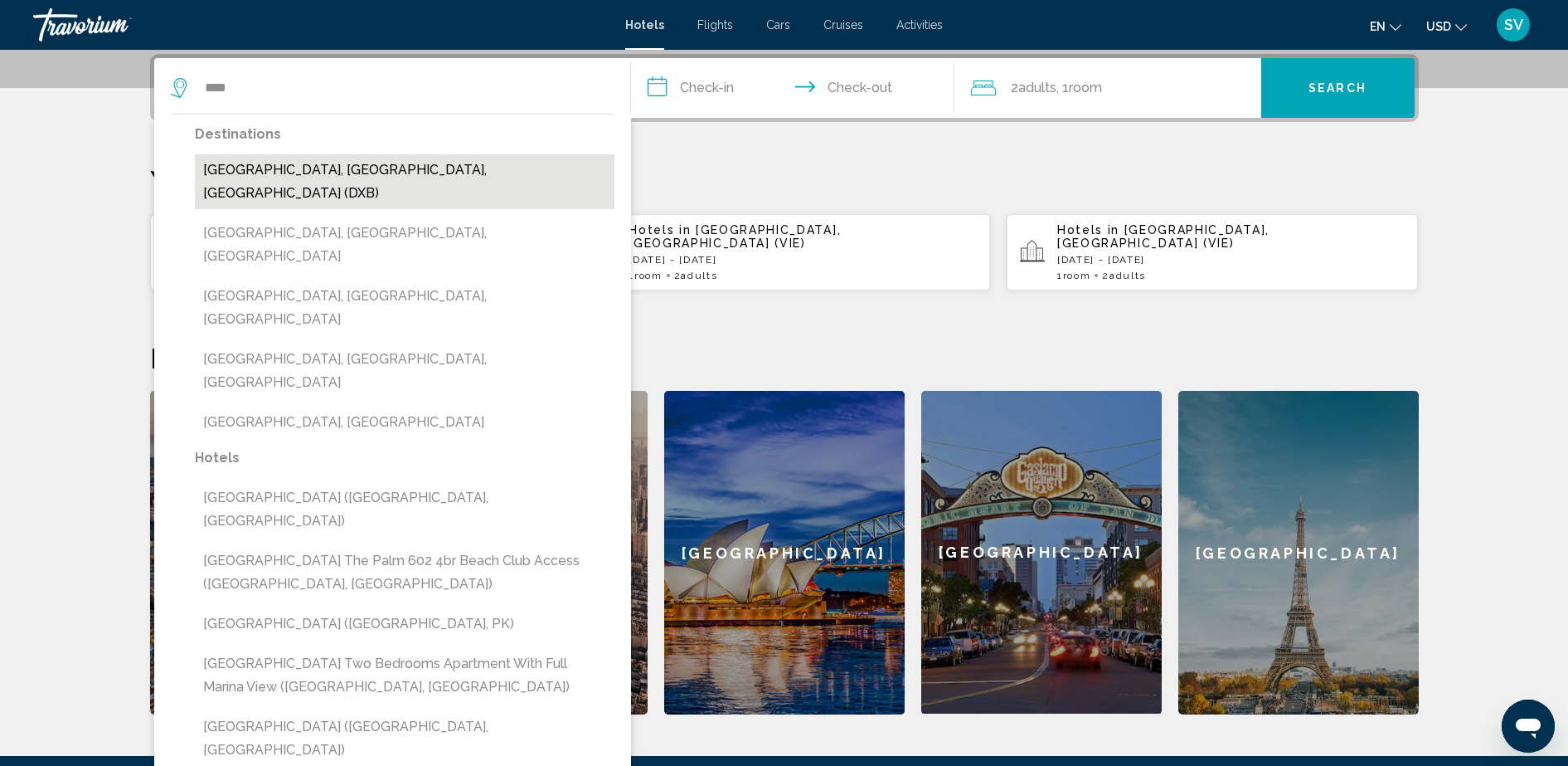
click at [317, 169] on button "[GEOGRAPHIC_DATA], [GEOGRAPHIC_DATA], [GEOGRAPHIC_DATA] (DXB)" at bounding box center [404, 181] width 419 height 54
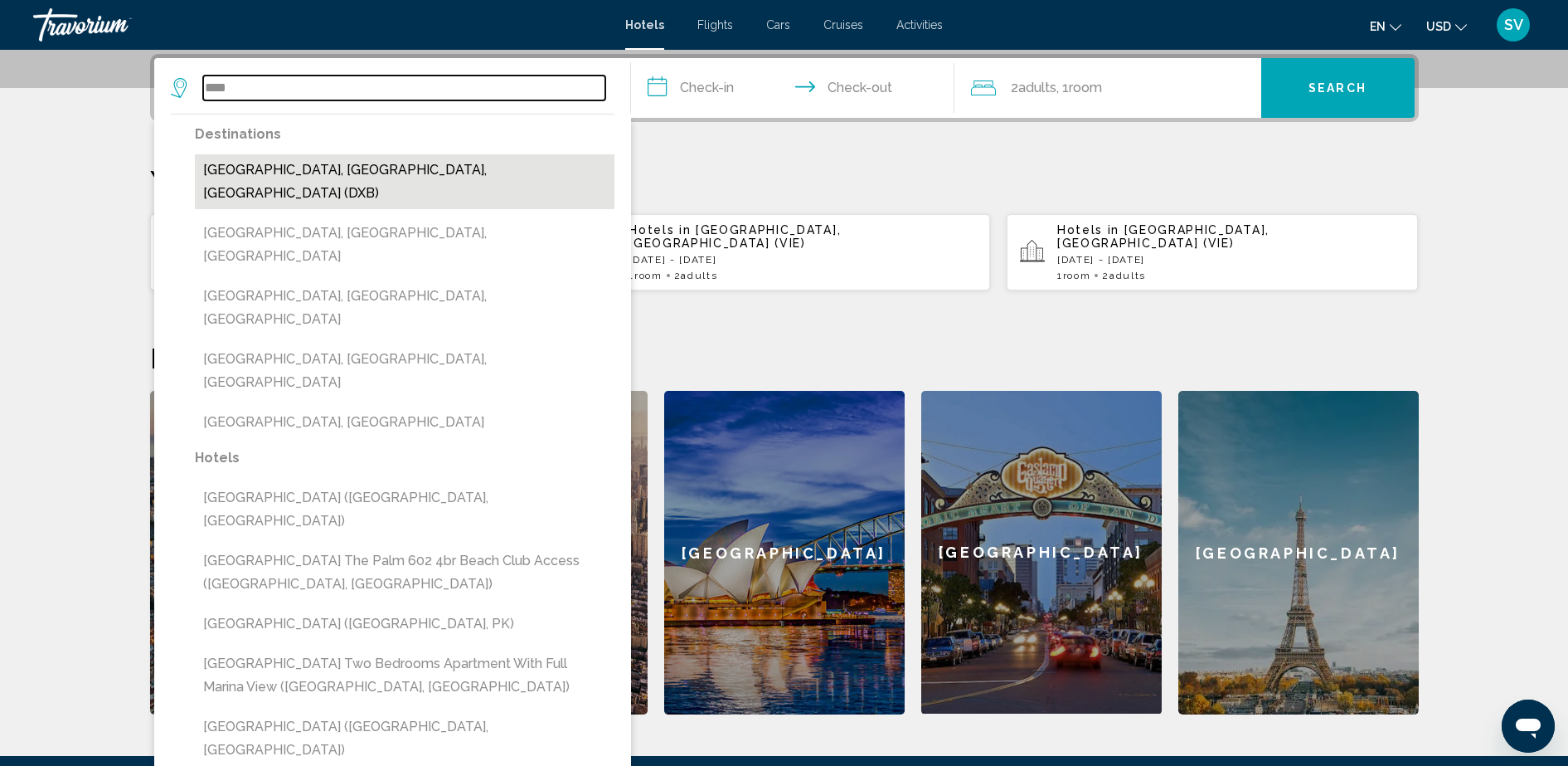
type input "**********"
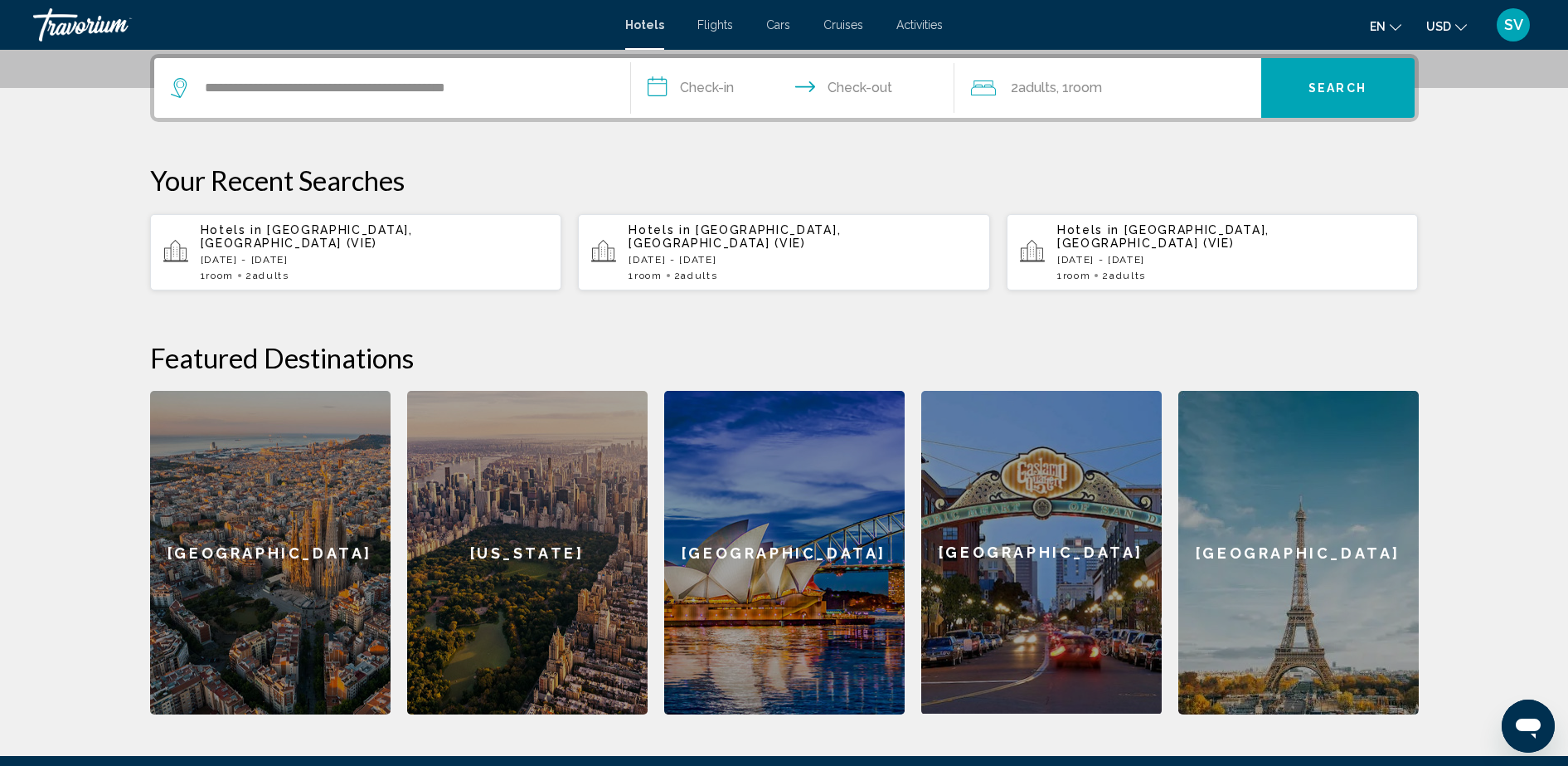
click at [693, 99] on input "**********" at bounding box center [796, 90] width 330 height 65
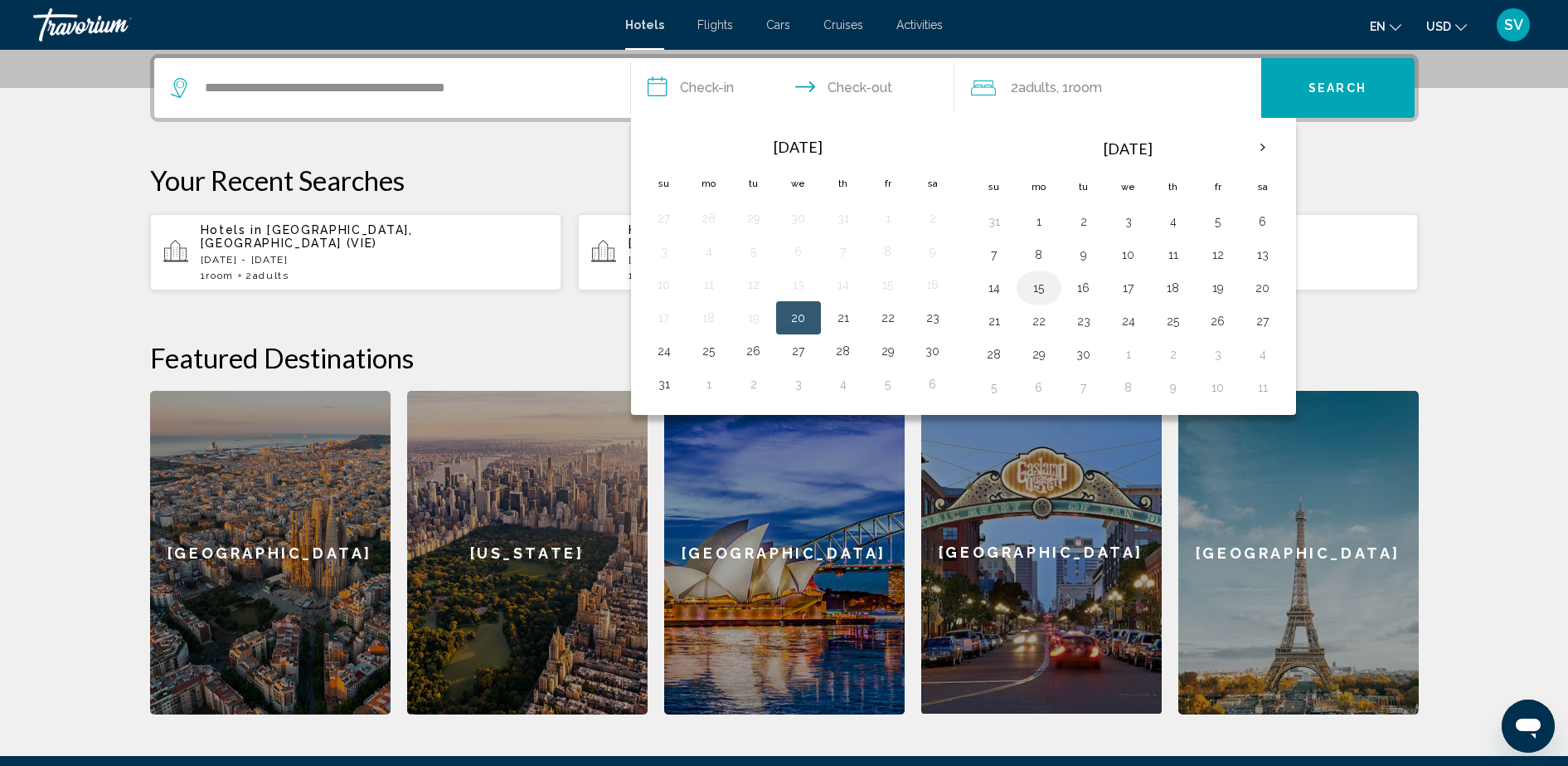
click at [1036, 292] on button "15" at bounding box center [1039, 288] width 26 height 23
click at [1084, 292] on button "16" at bounding box center [1083, 288] width 26 height 23
type input "**********"
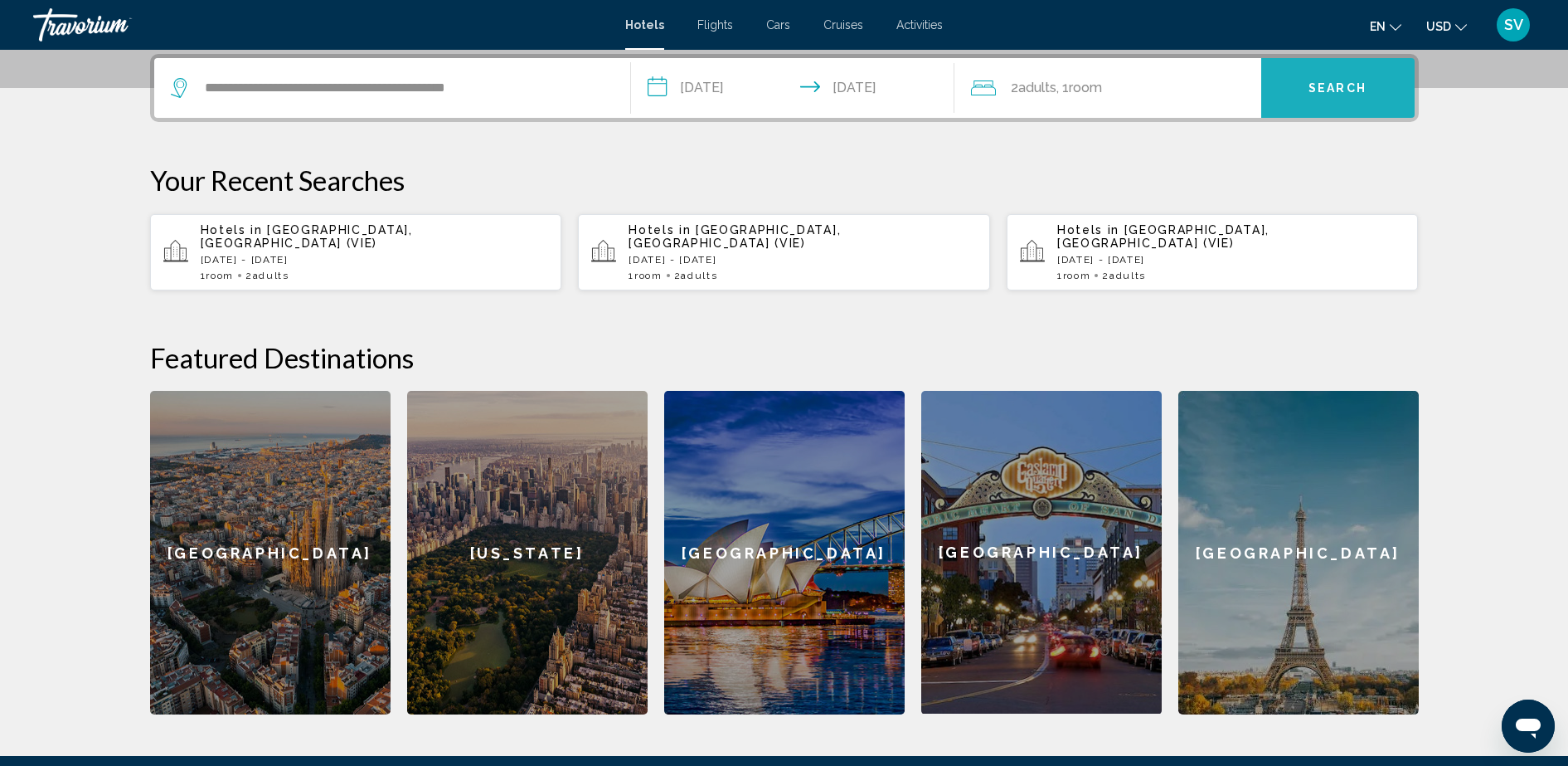
click at [1300, 69] on button "Search" at bounding box center [1337, 88] width 153 height 60
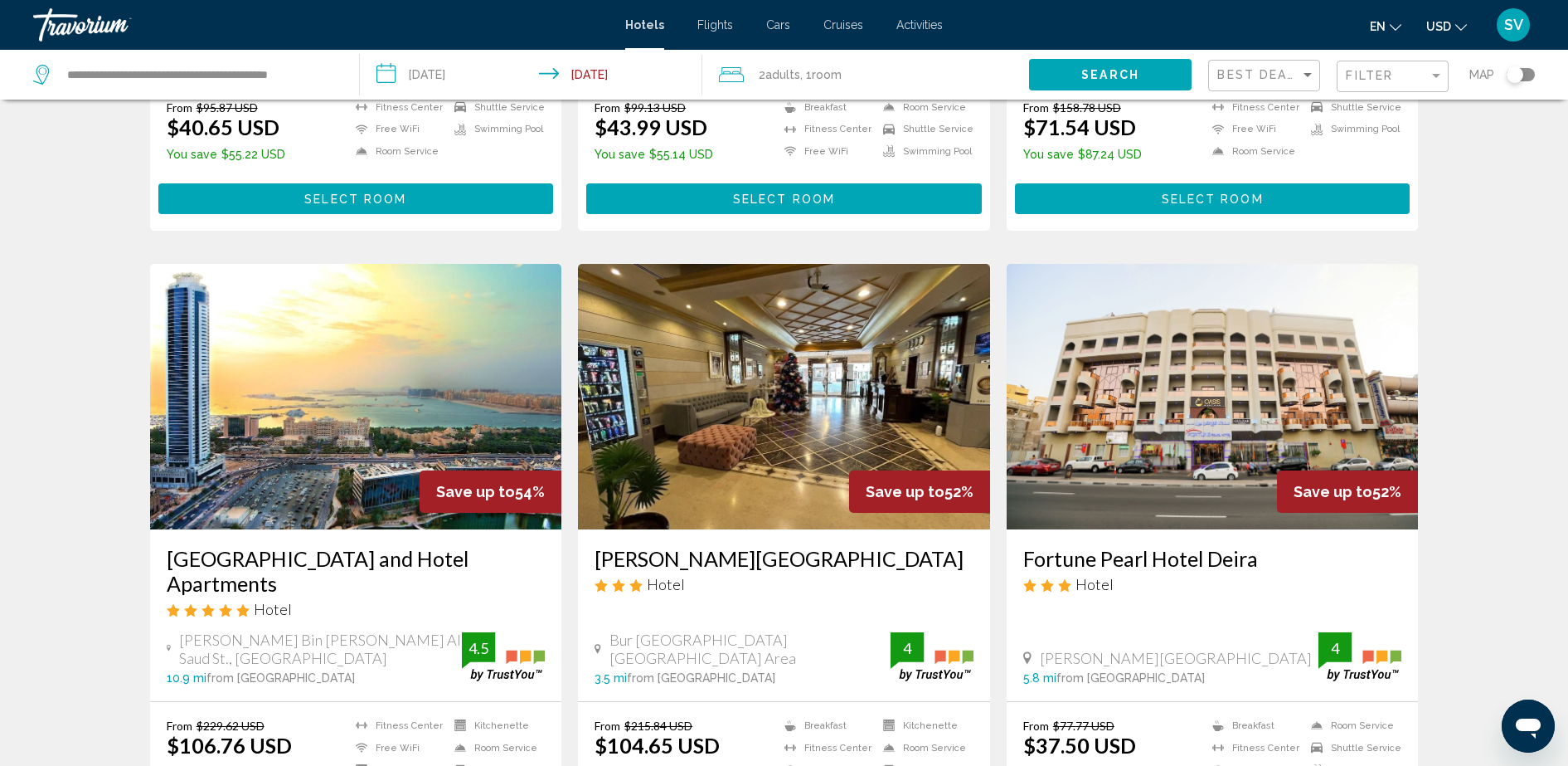
scroll to position [622, 0]
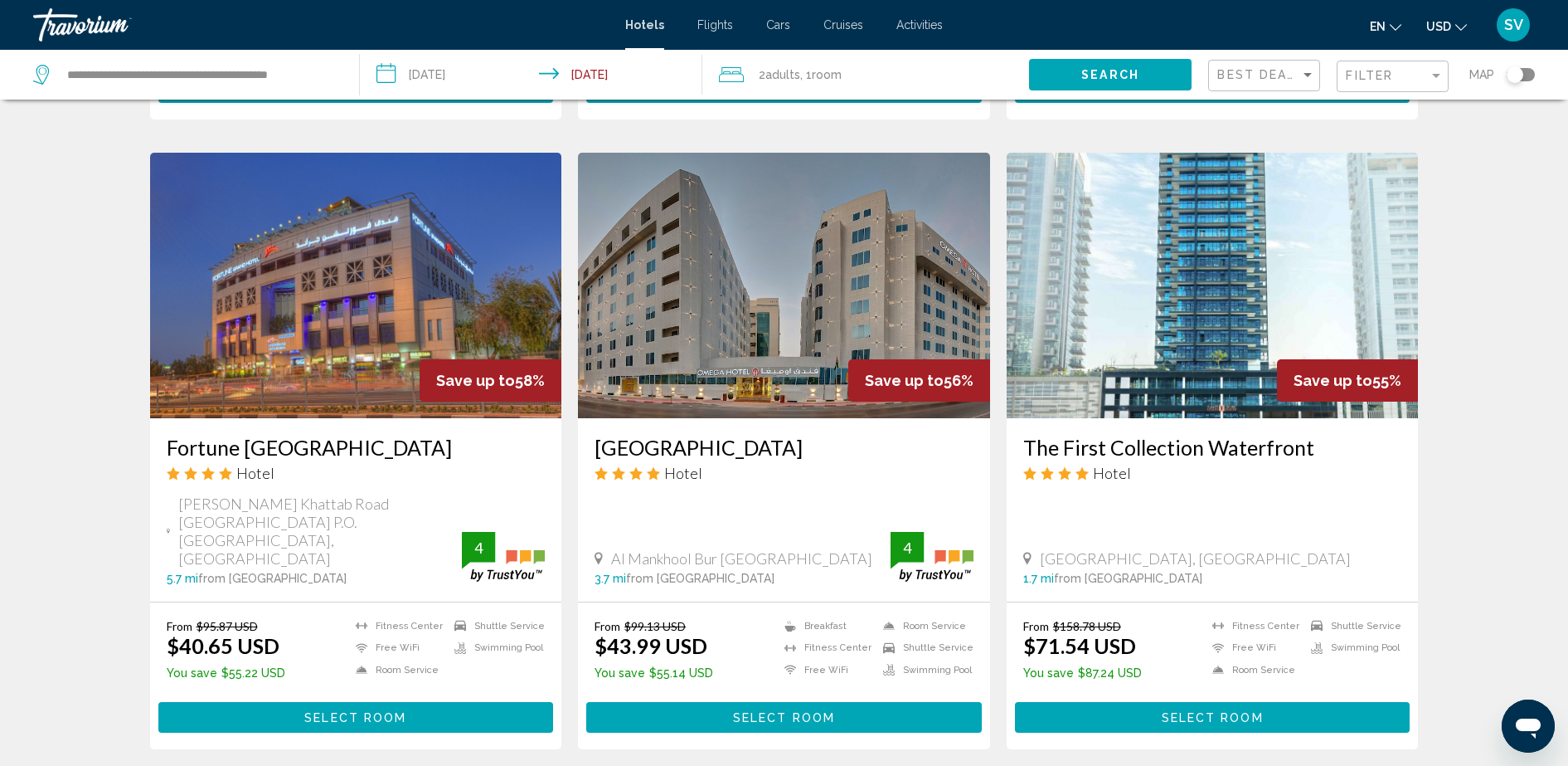
click at [818, 711] on span "Select Room" at bounding box center [784, 717] width 102 height 14
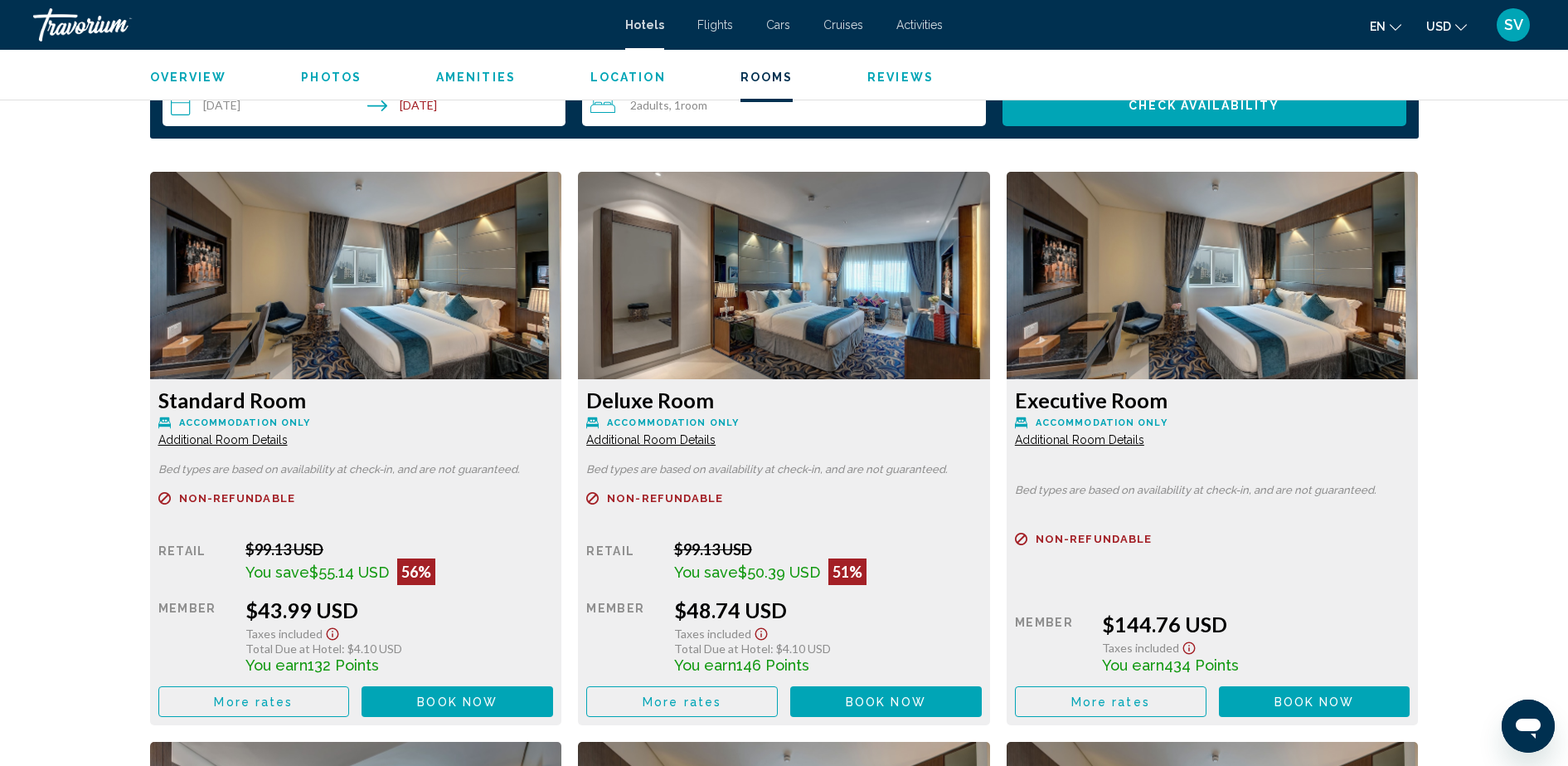
scroll to position [2281, 0]
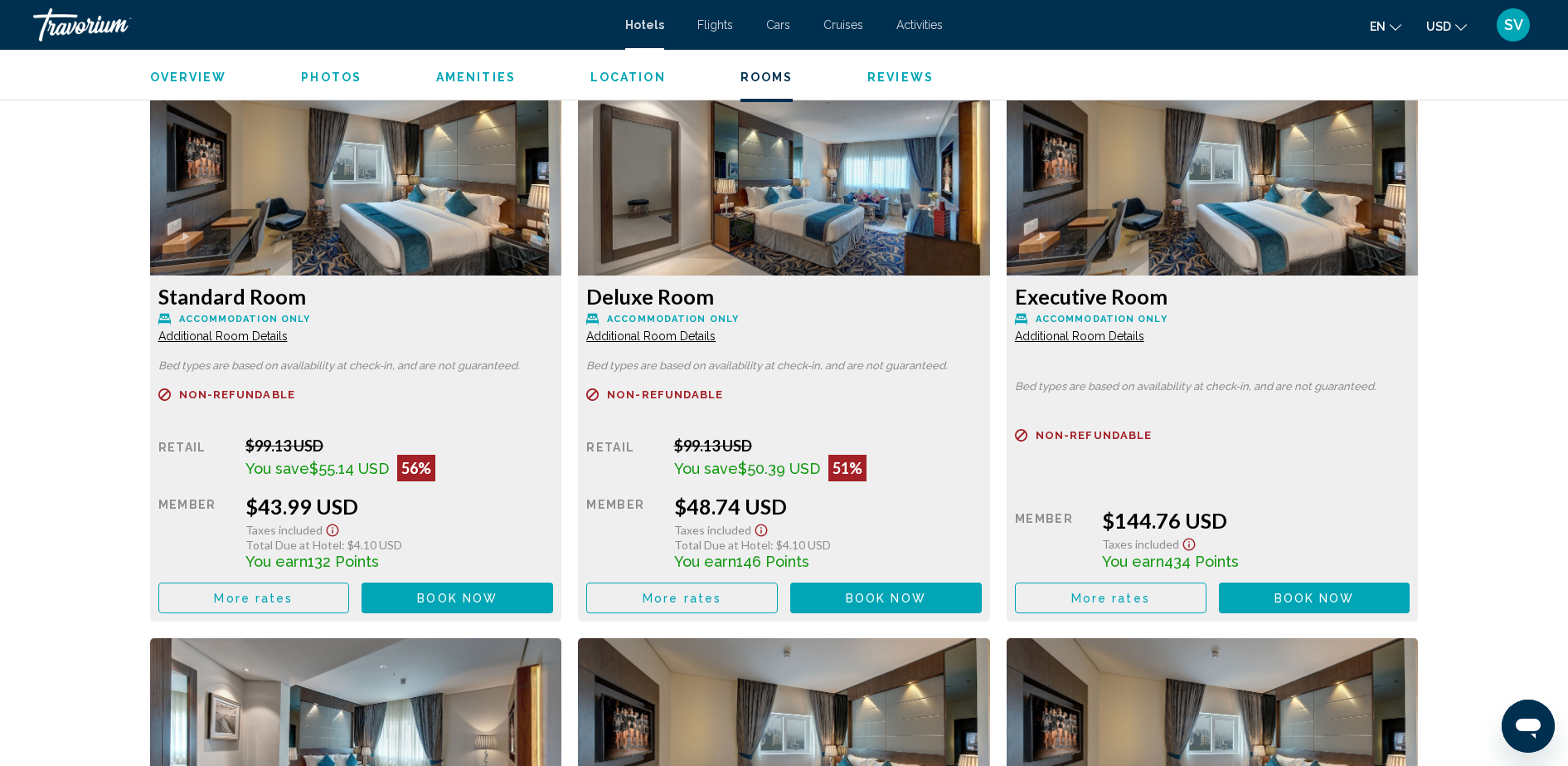
click at [773, 20] on span "Cars" at bounding box center [778, 25] width 24 height 14
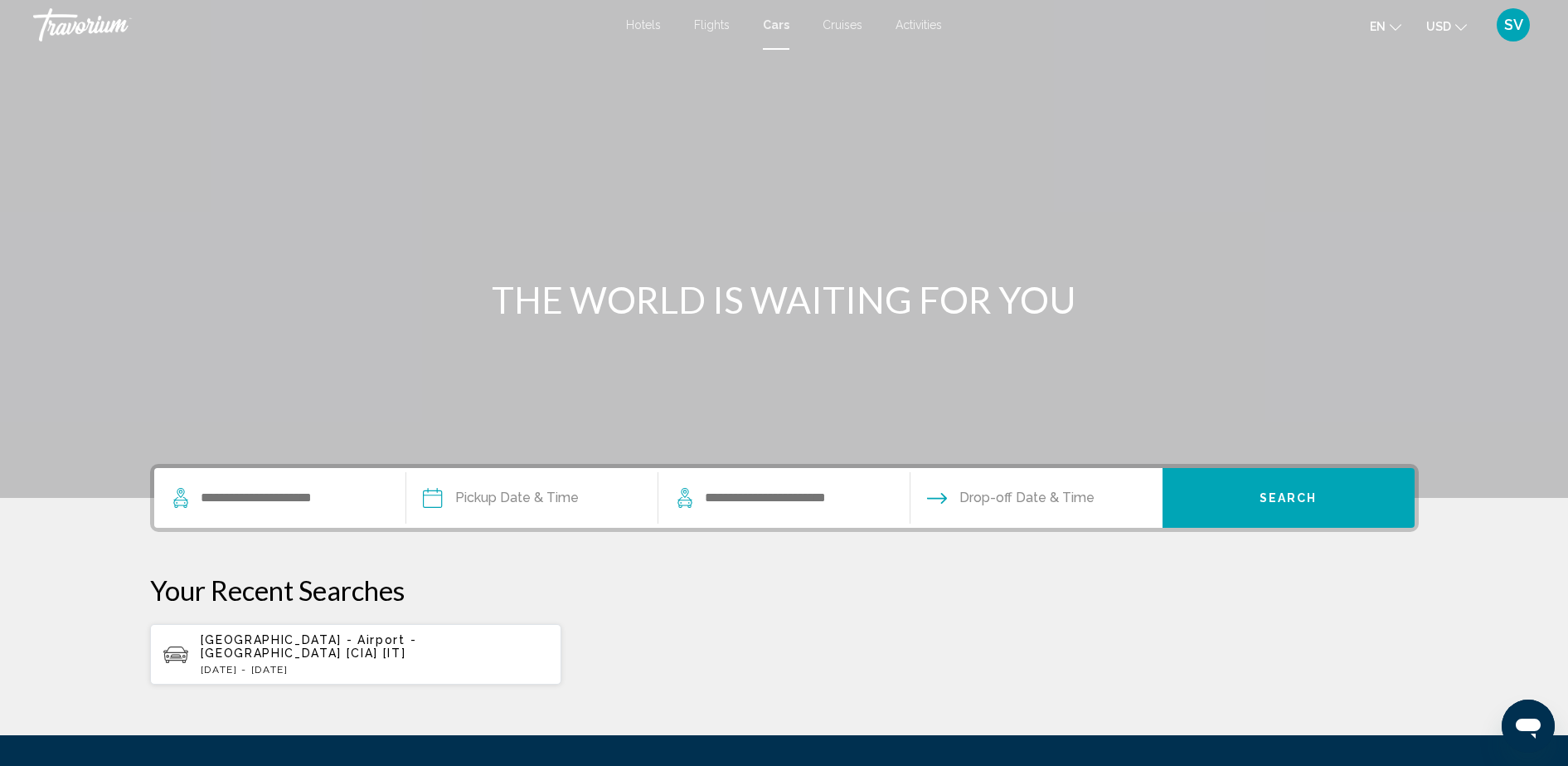
click at [713, 26] on span "Flights" at bounding box center [712, 25] width 36 height 14
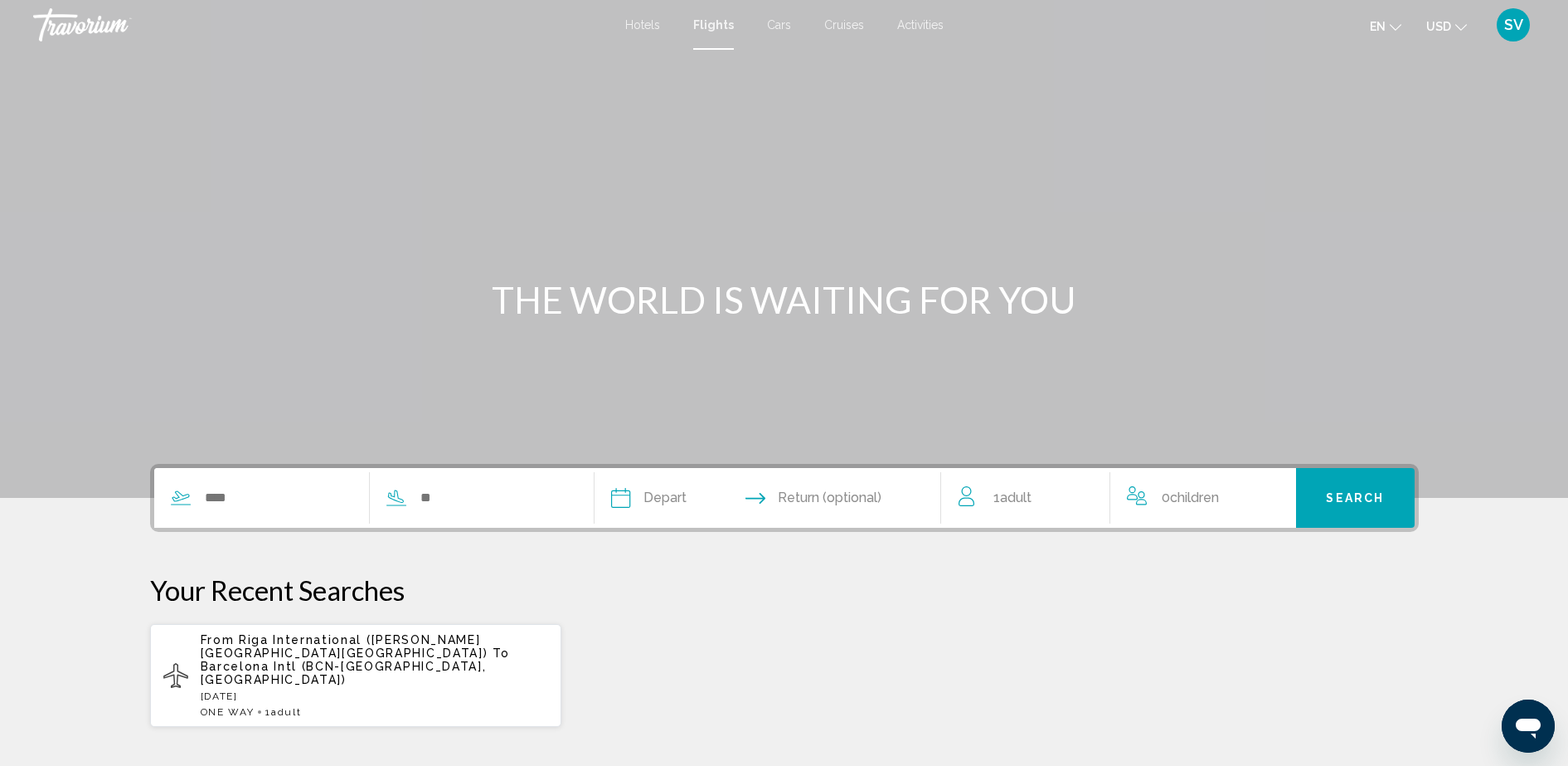
click at [844, 21] on span "Cruises" at bounding box center [844, 25] width 40 height 14
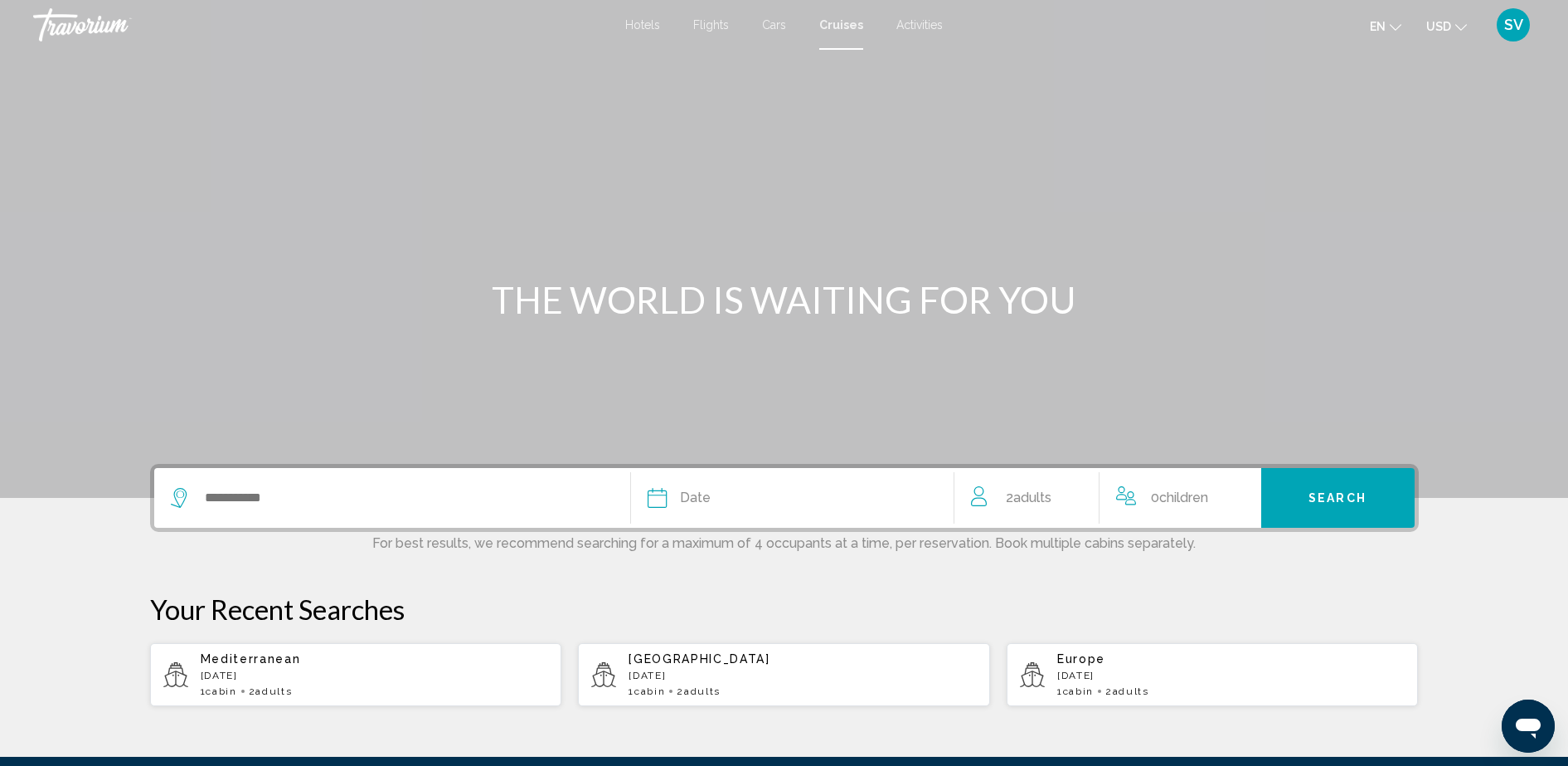
click at [918, 22] on span "Activities" at bounding box center [920, 25] width 47 height 14
